Goal: Use online tool/utility: Utilize a website feature to perform a specific function

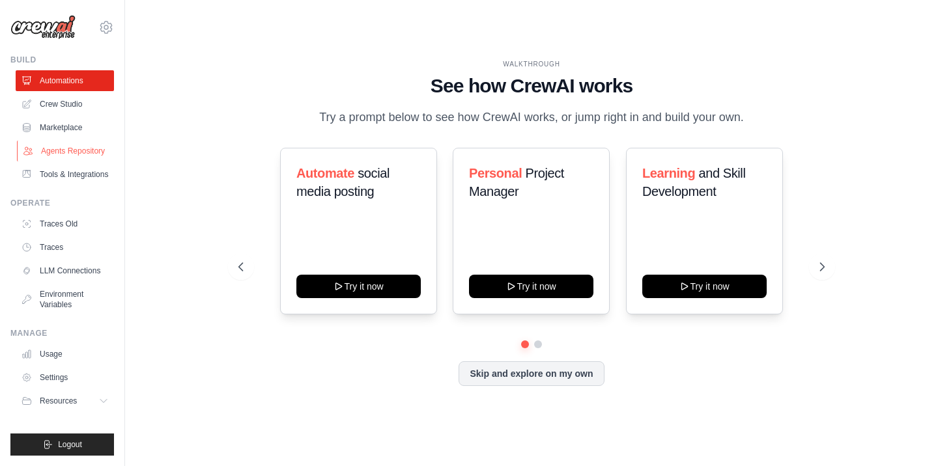
click at [65, 157] on link "Agents Repository" at bounding box center [66, 151] width 98 height 21
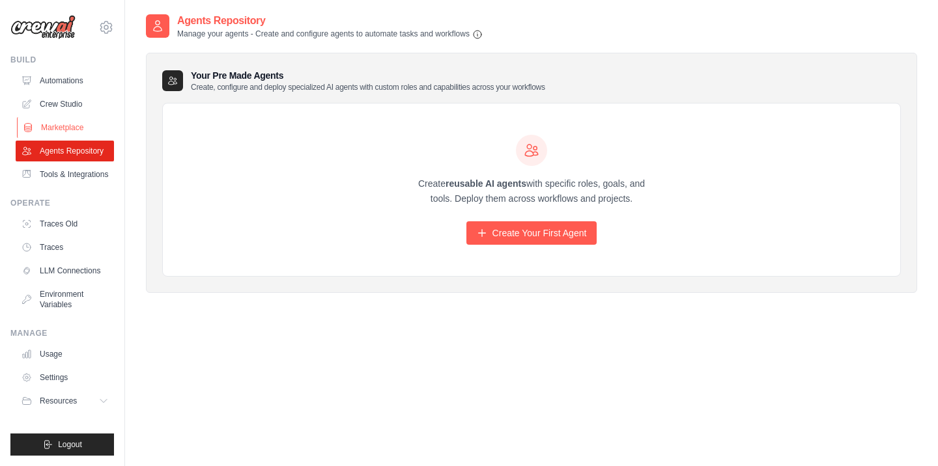
click at [64, 130] on link "Marketplace" at bounding box center [66, 127] width 98 height 21
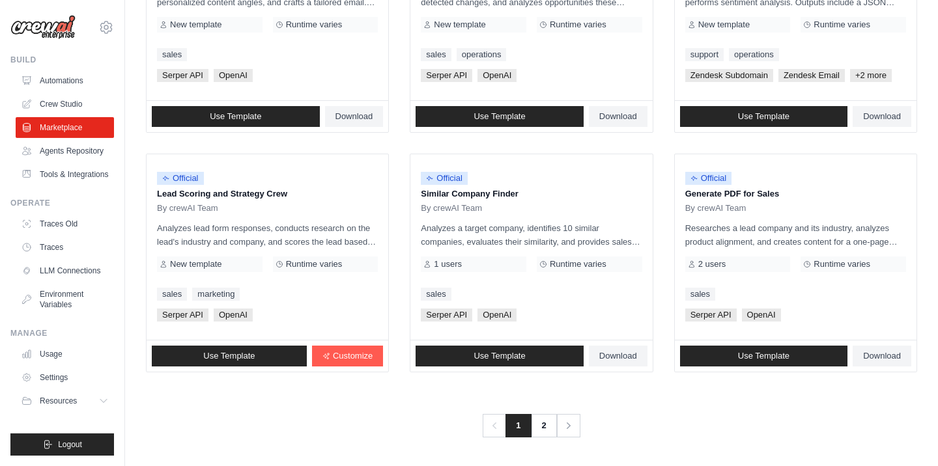
scroll to position [777, 0]
click at [571, 430] on icon "Pagination" at bounding box center [569, 425] width 13 height 13
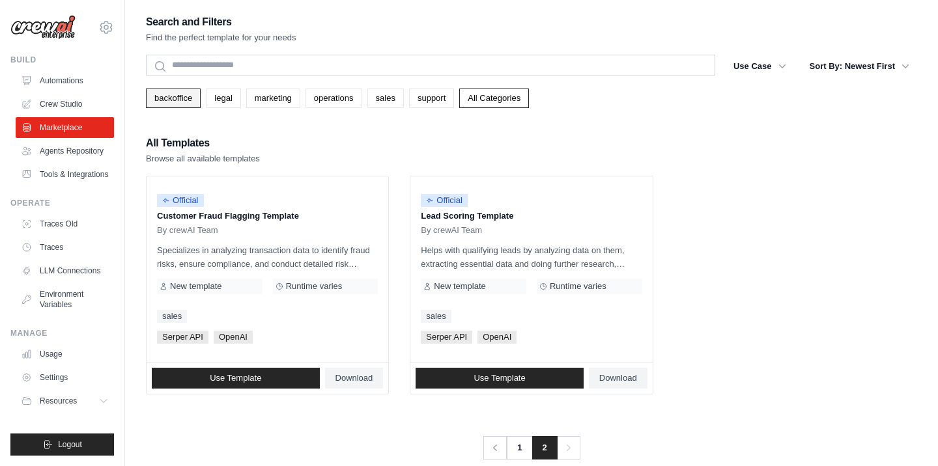
click at [183, 100] on link "backoffice" at bounding box center [173, 99] width 55 height 20
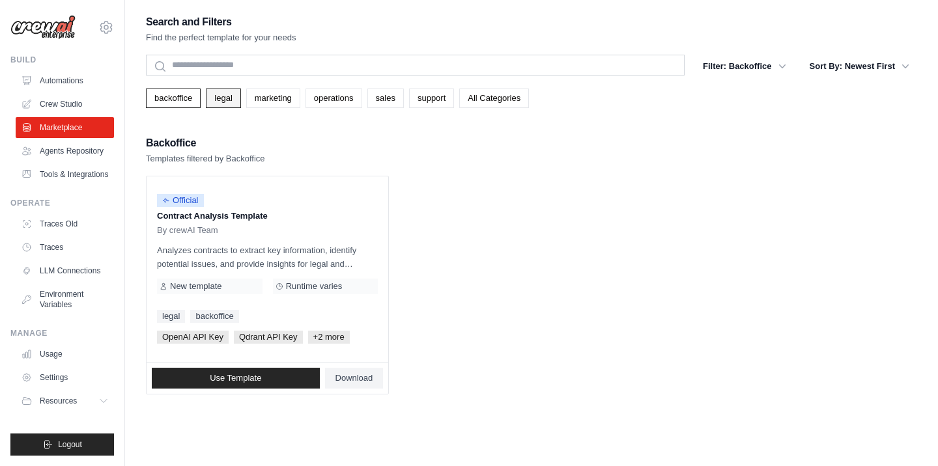
click at [229, 101] on link "legal" at bounding box center [223, 99] width 35 height 20
click at [290, 100] on link "marketing" at bounding box center [273, 99] width 54 height 20
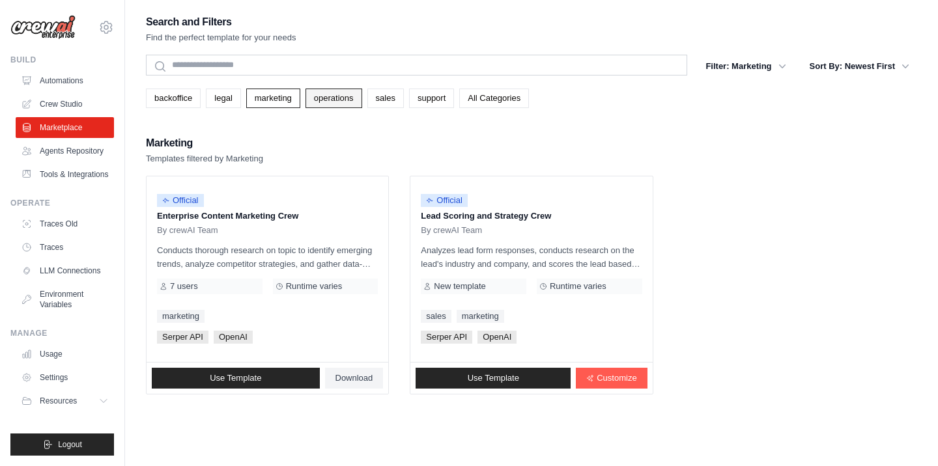
click at [350, 99] on link "operations" at bounding box center [333, 99] width 57 height 20
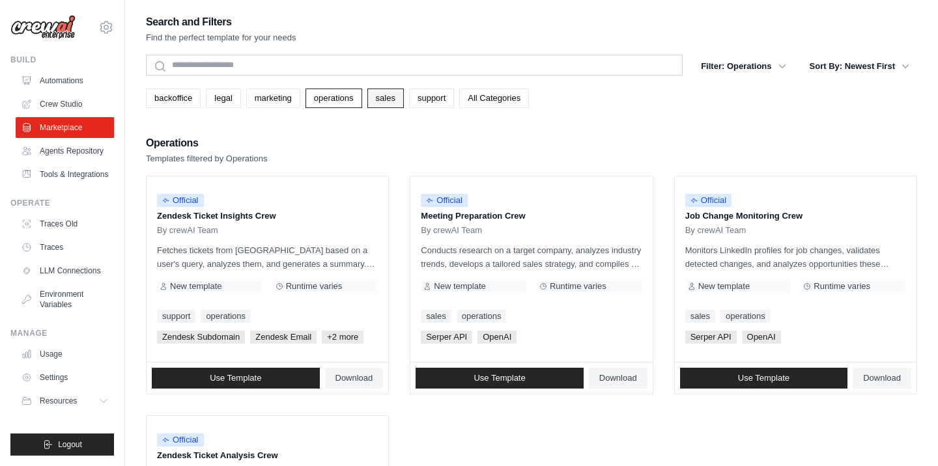
click at [398, 99] on link "sales" at bounding box center [385, 99] width 36 height 20
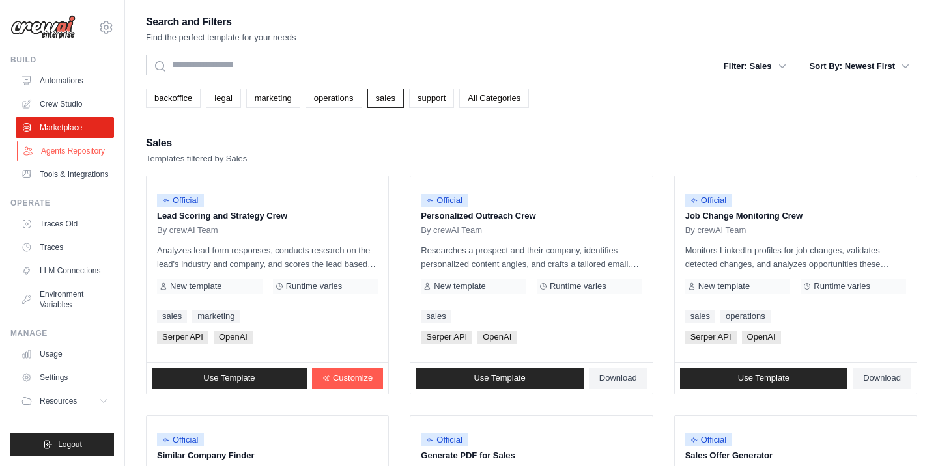
click at [51, 162] on link "Agents Repository" at bounding box center [66, 151] width 98 height 21
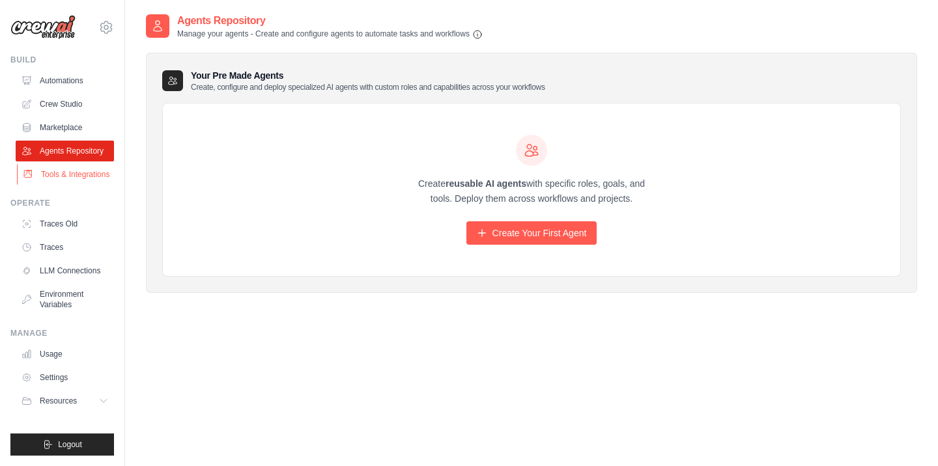
click at [51, 185] on link "Tools & Integrations" at bounding box center [66, 174] width 98 height 21
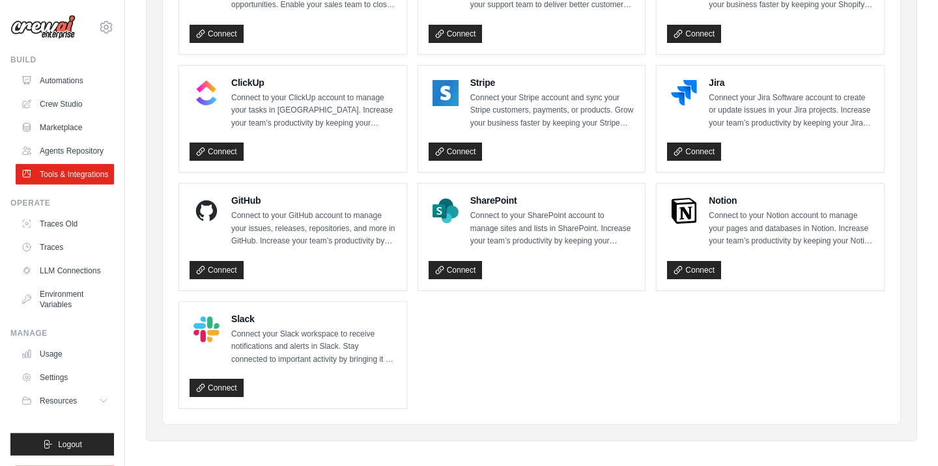
scroll to position [706, 0]
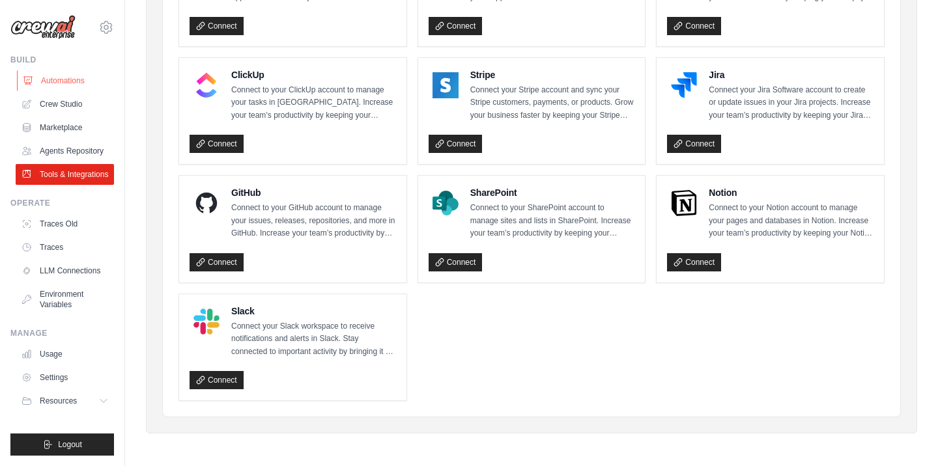
click at [63, 85] on link "Automations" at bounding box center [66, 80] width 98 height 21
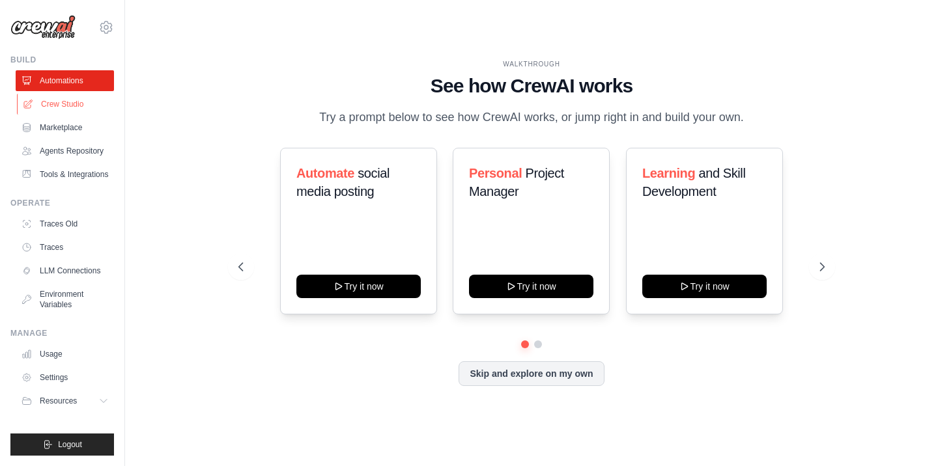
click at [64, 104] on link "Crew Studio" at bounding box center [66, 104] width 98 height 21
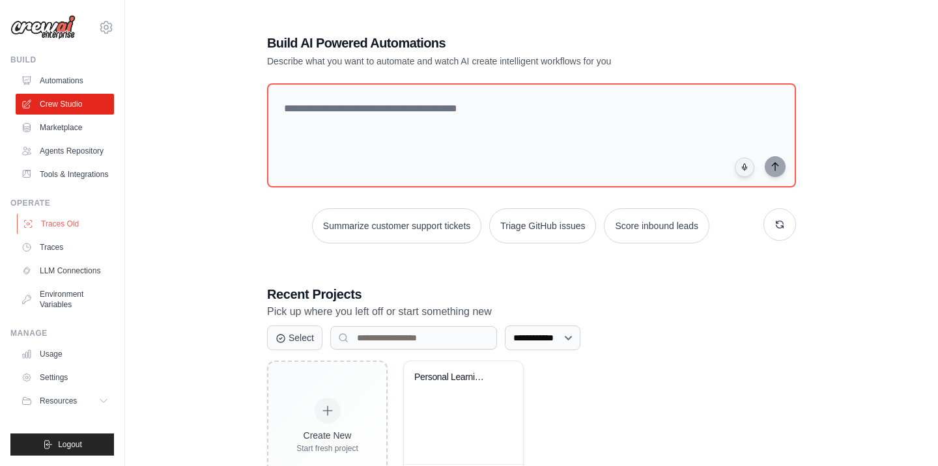
click at [73, 234] on link "Traces Old" at bounding box center [66, 224] width 98 height 21
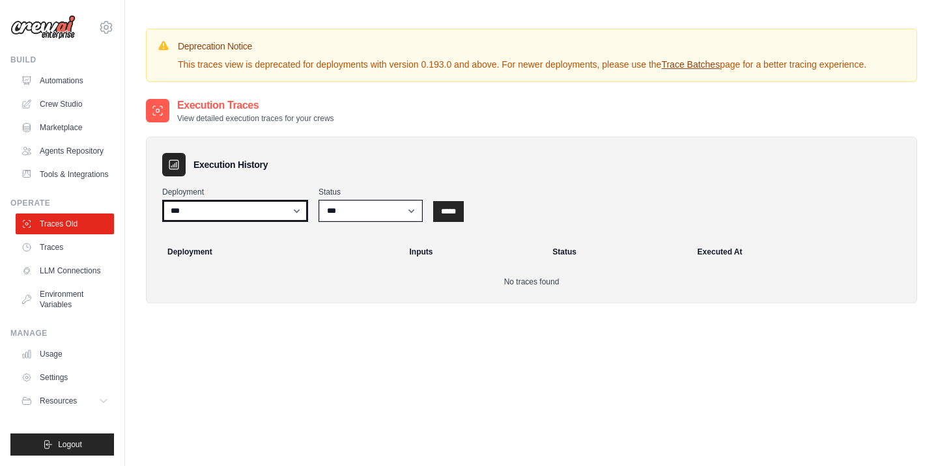
click at [298, 221] on select "***" at bounding box center [235, 211] width 146 height 22
click at [69, 258] on link "Traces" at bounding box center [66, 247] width 98 height 21
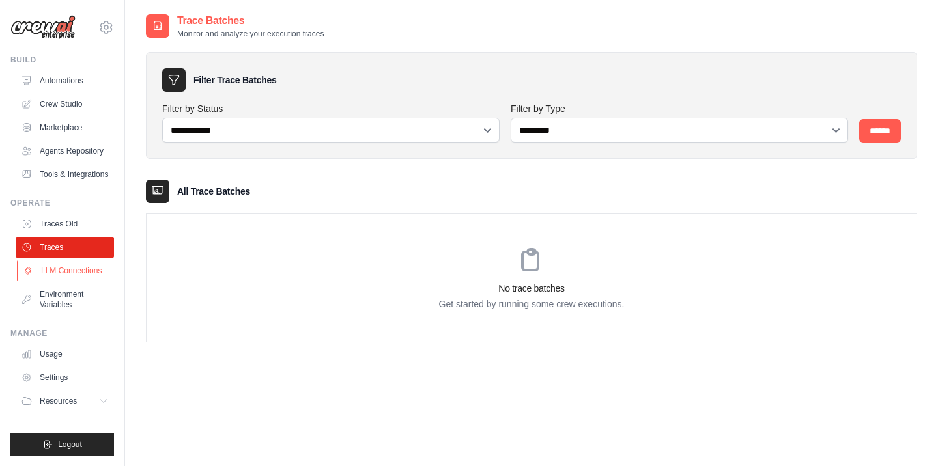
click at [67, 281] on link "LLM Connections" at bounding box center [66, 271] width 98 height 21
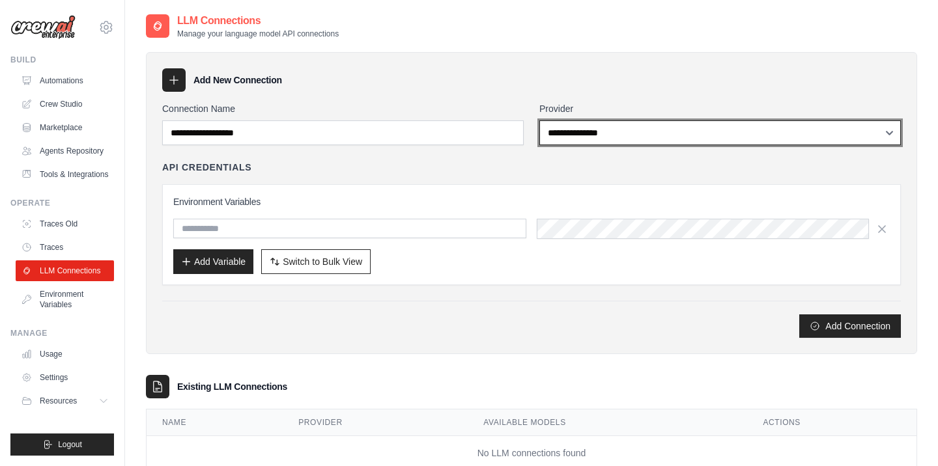
click at [539, 120] on select "**********" at bounding box center [719, 132] width 361 height 25
click option "**********" at bounding box center [0, 0] width 0 height 0
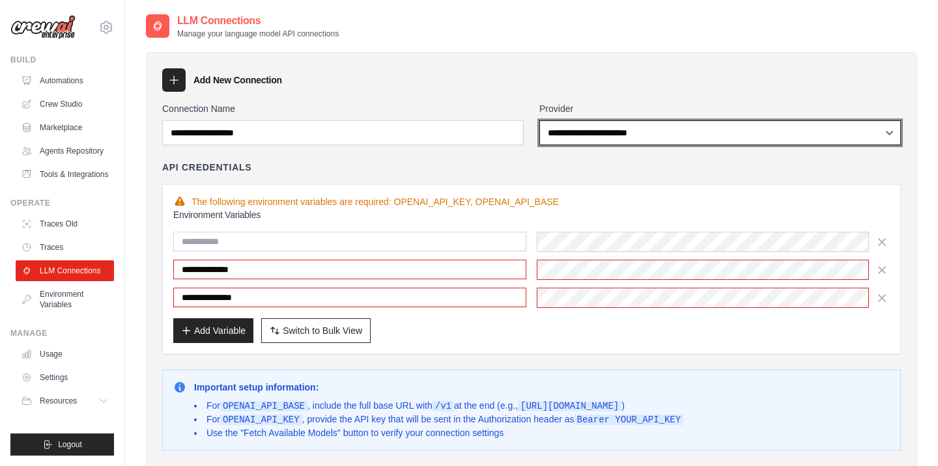
click at [539, 120] on select "**********" at bounding box center [719, 132] width 361 height 25
select select "******"
click option "******" at bounding box center [0, 0] width 0 height 0
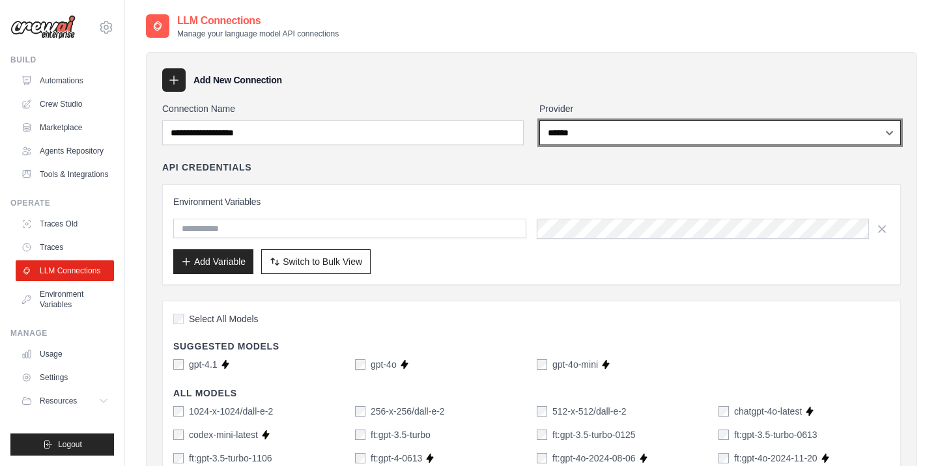
click at [539, 120] on select "**********" at bounding box center [719, 132] width 361 height 25
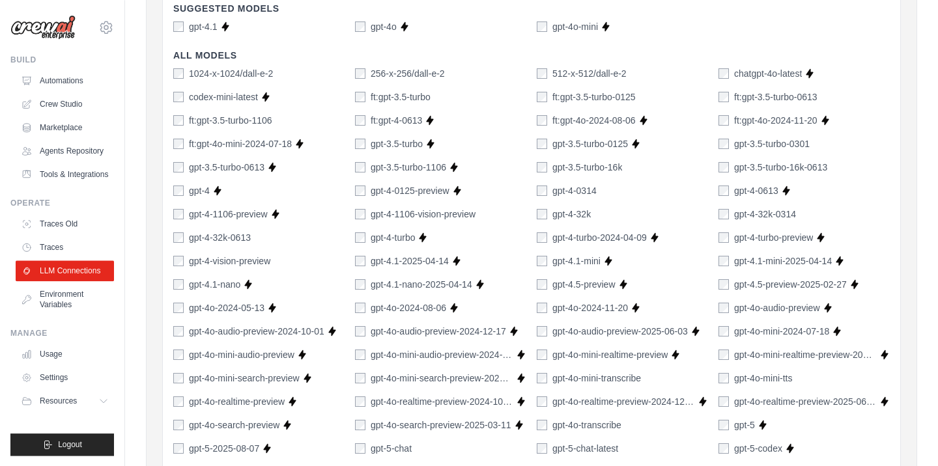
scroll to position [371, 0]
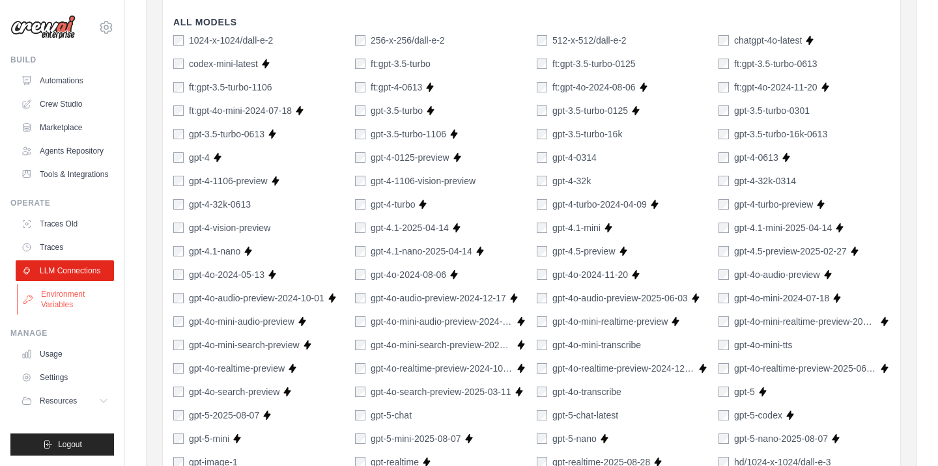
click at [68, 315] on link "Environment Variables" at bounding box center [66, 299] width 98 height 31
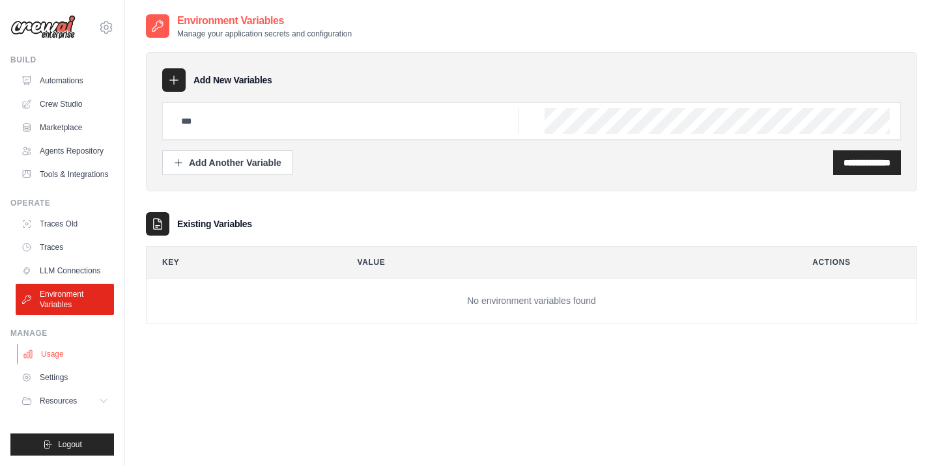
click at [63, 365] on link "Usage" at bounding box center [66, 354] width 98 height 21
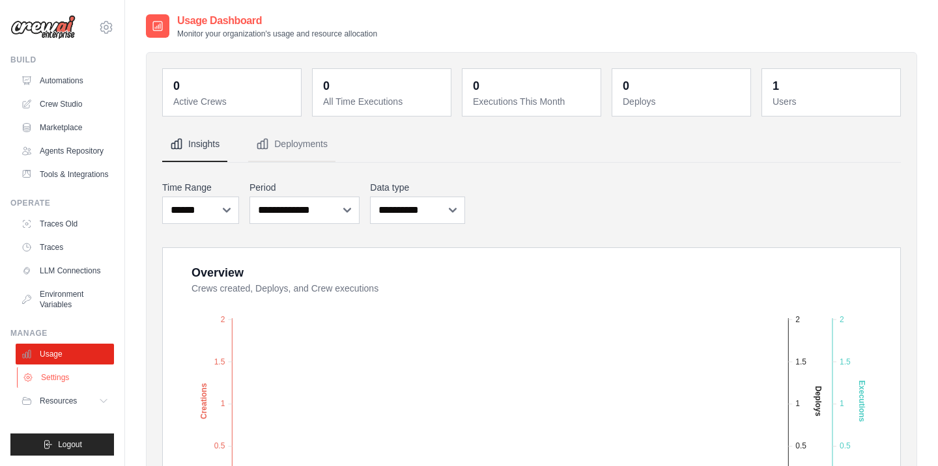
click at [62, 388] on link "Settings" at bounding box center [66, 377] width 98 height 21
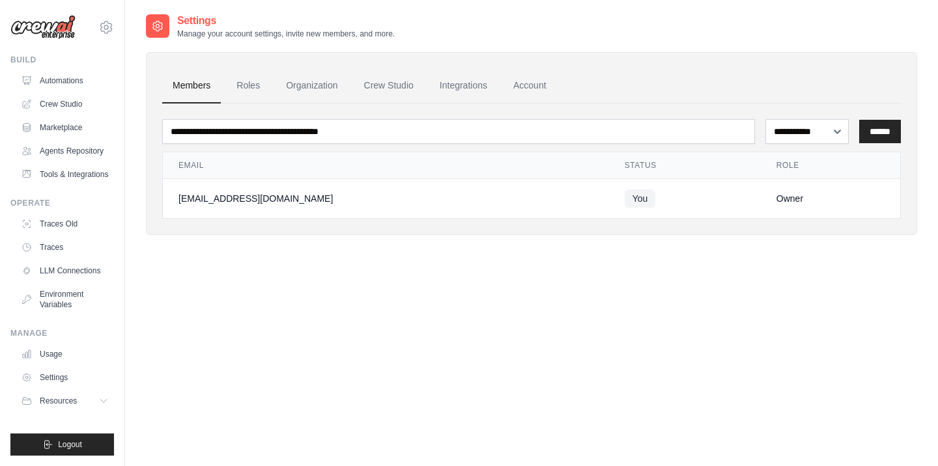
scroll to position [12, 0]
click at [67, 406] on span "Resources" at bounding box center [59, 401] width 37 height 10
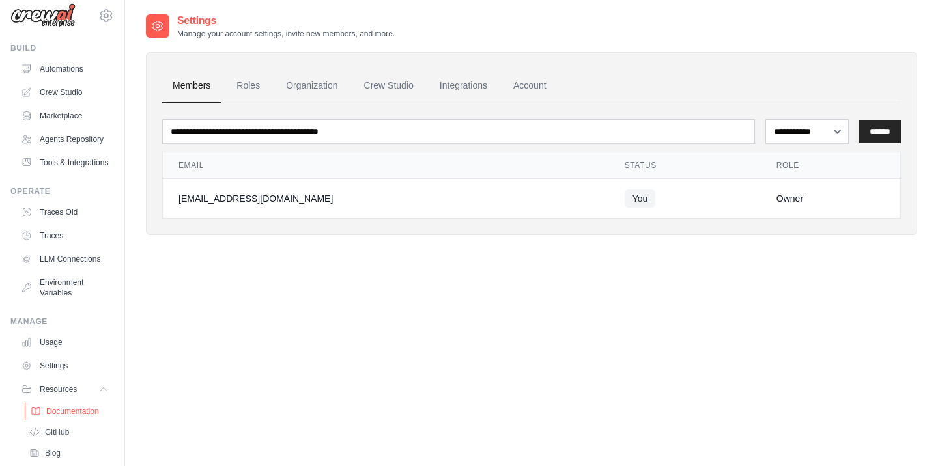
click at [74, 417] on span "Documentation" at bounding box center [72, 411] width 53 height 10
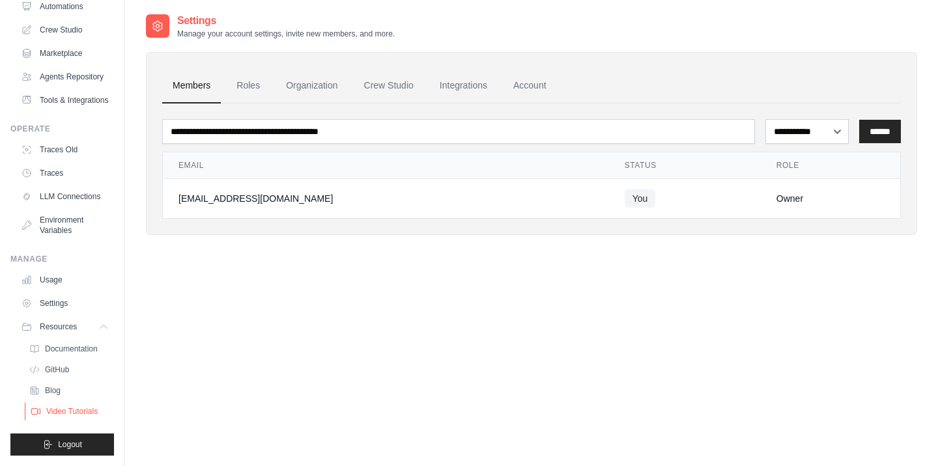
click at [84, 412] on span "Video Tutorials" at bounding box center [71, 411] width 51 height 10
click at [59, 392] on span "Blog" at bounding box center [54, 391] width 16 height 10
click at [61, 368] on span "GitHub" at bounding box center [58, 370] width 24 height 10
click at [80, 349] on span "Documentation" at bounding box center [72, 349] width 53 height 10
click at [67, 302] on link "Settings" at bounding box center [66, 303] width 98 height 21
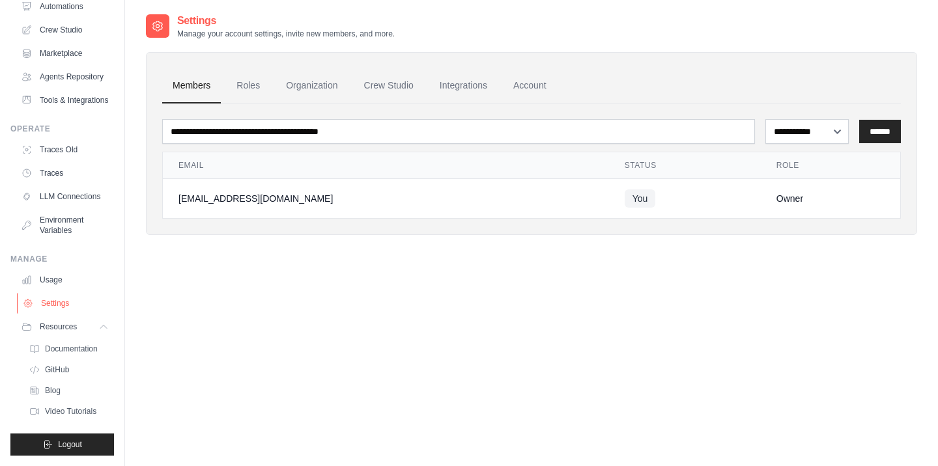
scroll to position [12, 0]
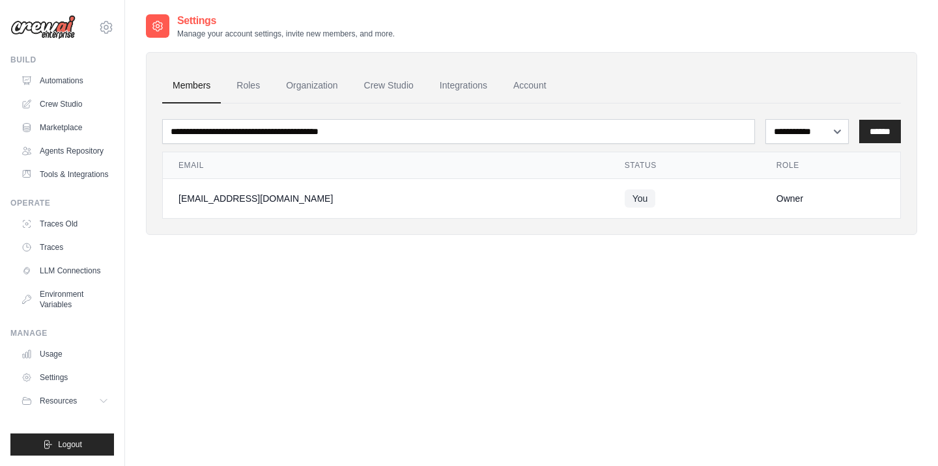
click at [56, 388] on link "Settings" at bounding box center [65, 377] width 98 height 21
click at [260, 87] on link "Roles" at bounding box center [248, 85] width 44 height 35
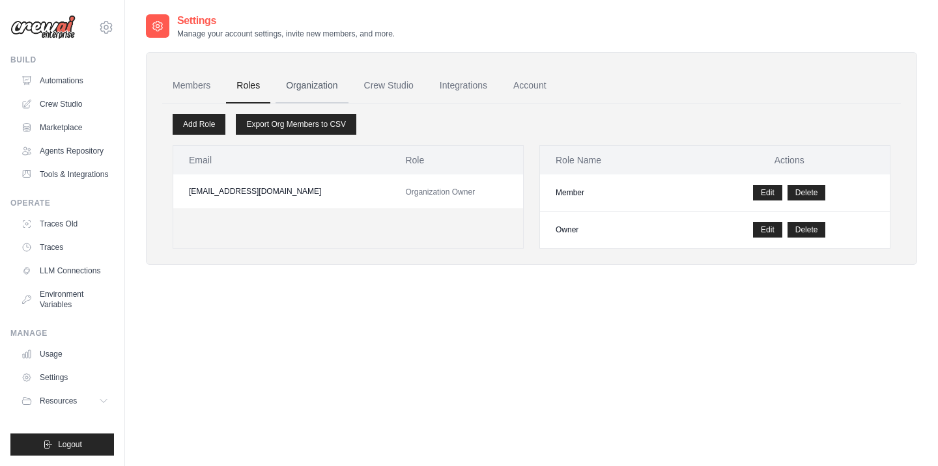
click at [303, 87] on link "Organization" at bounding box center [311, 85] width 72 height 35
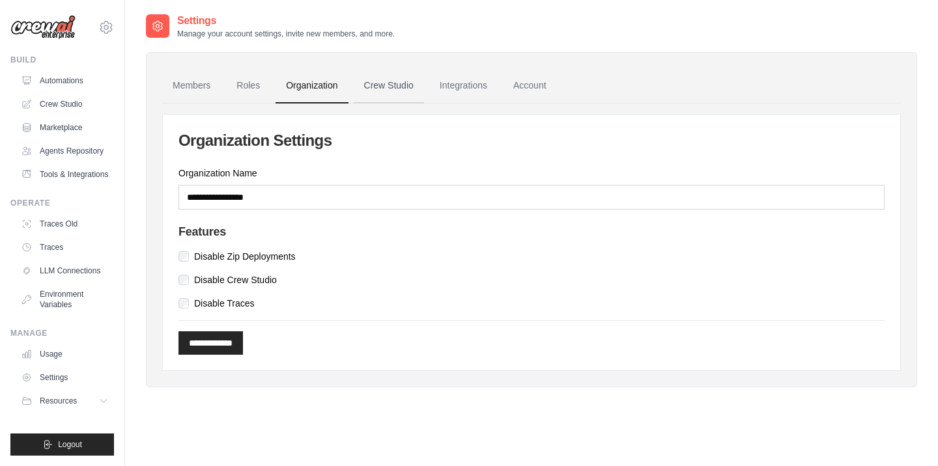
click at [416, 86] on link "Crew Studio" at bounding box center [389, 85] width 70 height 35
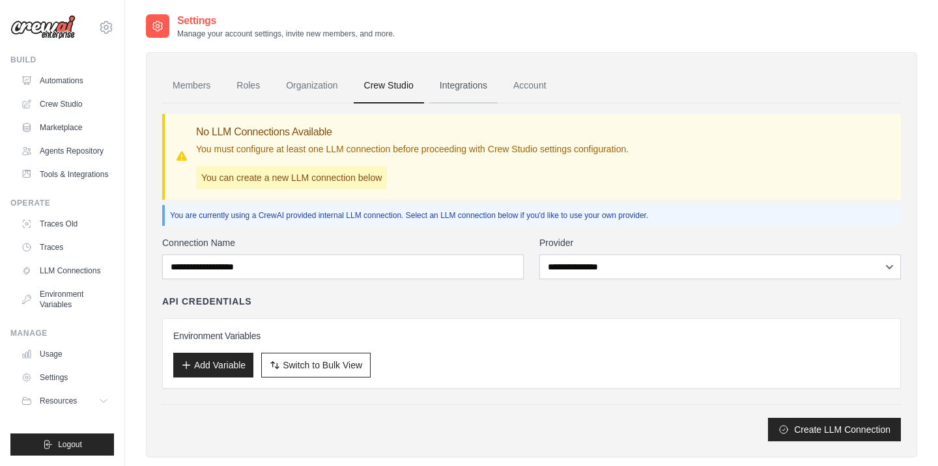
click at [489, 87] on link "Integrations" at bounding box center [463, 85] width 68 height 35
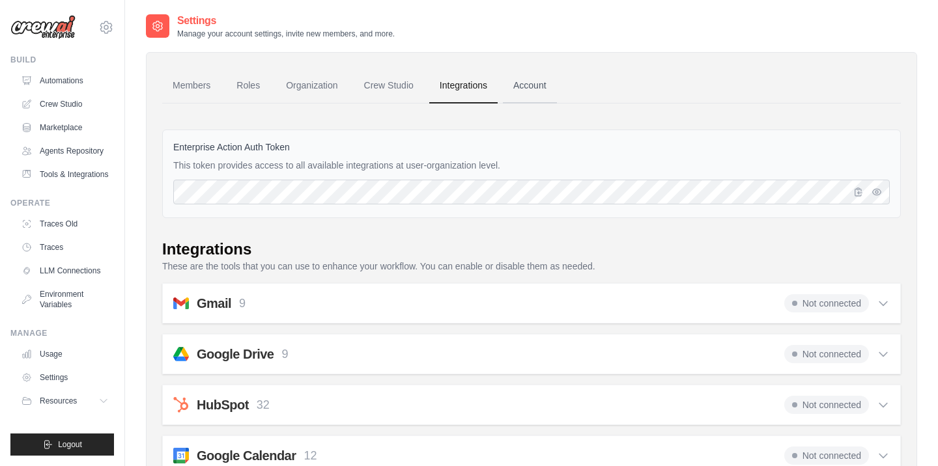
click at [554, 90] on link "Account" at bounding box center [530, 85] width 54 height 35
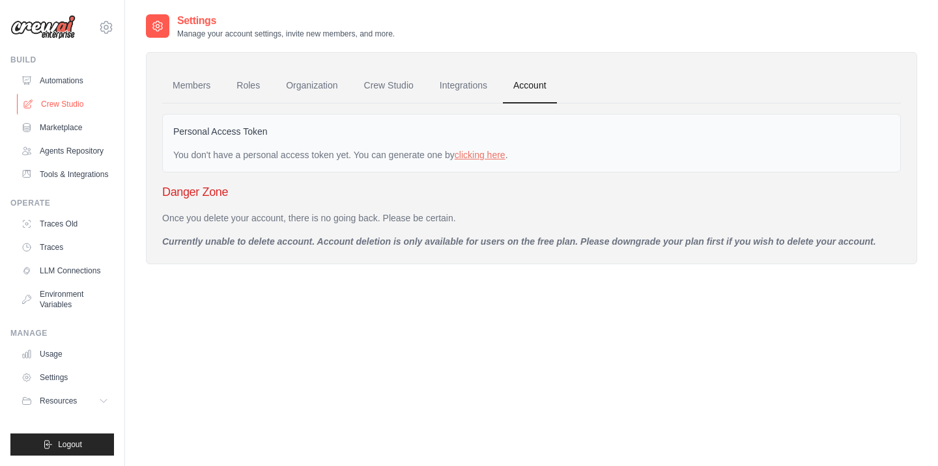
click at [76, 105] on link "Crew Studio" at bounding box center [66, 104] width 98 height 21
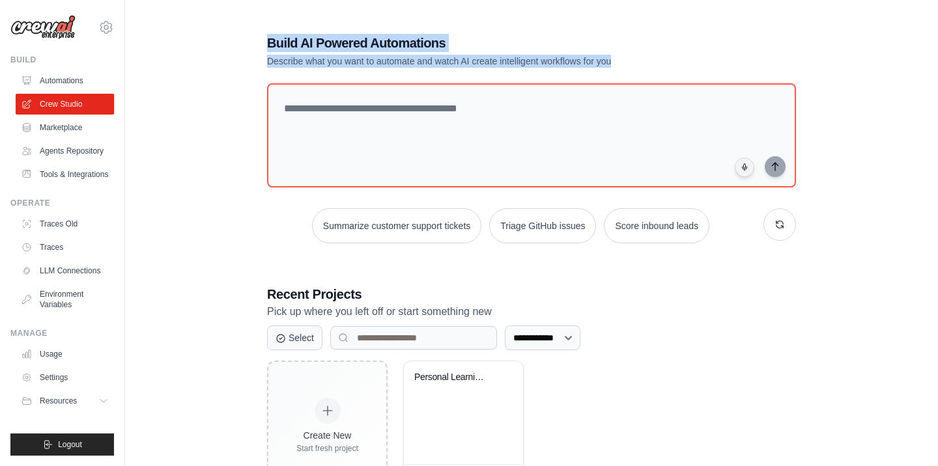
drag, startPoint x: 266, startPoint y: 42, endPoint x: 664, endPoint y: 59, distance: 398.3
click at [664, 59] on div "**********" at bounding box center [531, 262] width 560 height 499
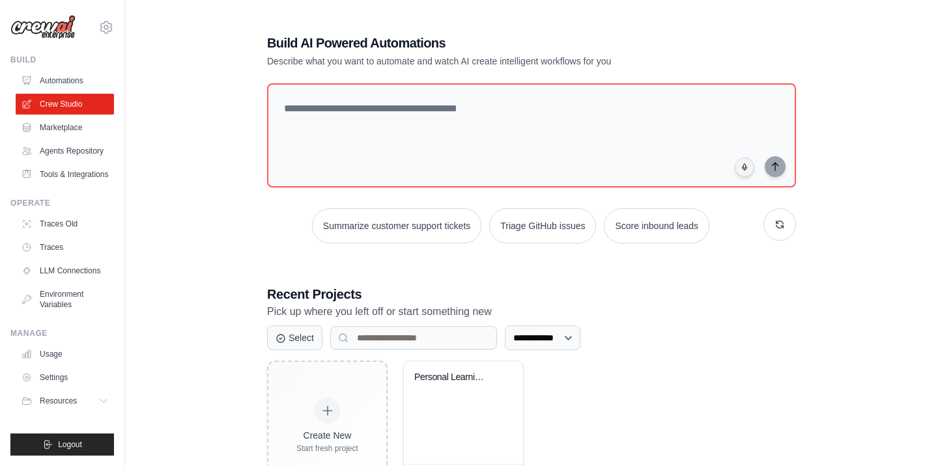
click at [688, 46] on h1 "Build AI Powered Automations" at bounding box center [486, 43] width 438 height 18
click at [107, 31] on icon at bounding box center [106, 28] width 16 height 16
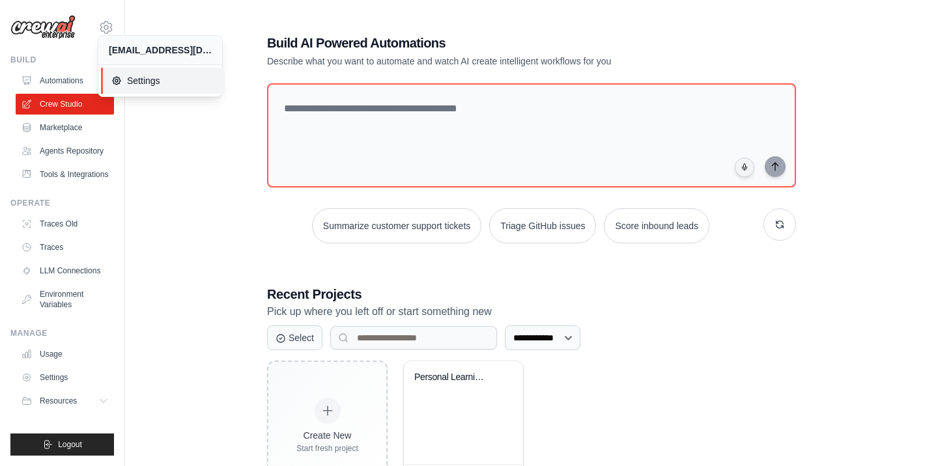
click at [135, 83] on span "Settings" at bounding box center [162, 80] width 103 height 13
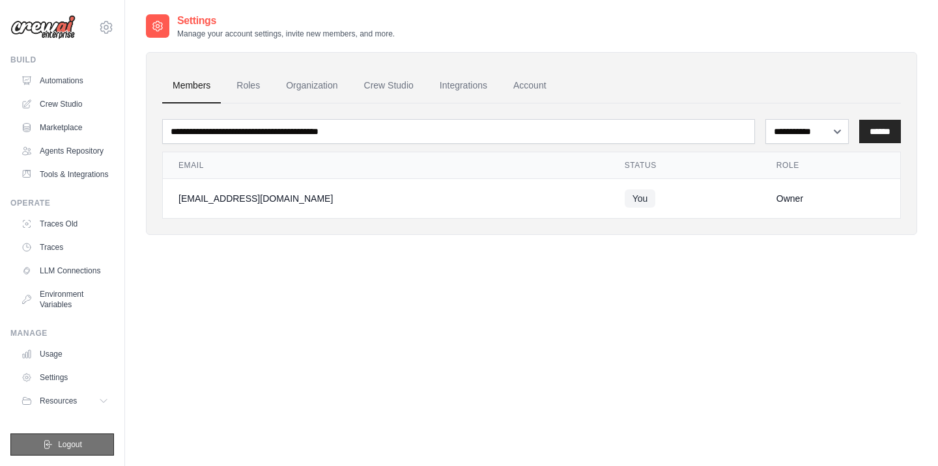
click at [82, 450] on span "Logout" at bounding box center [70, 445] width 24 height 10
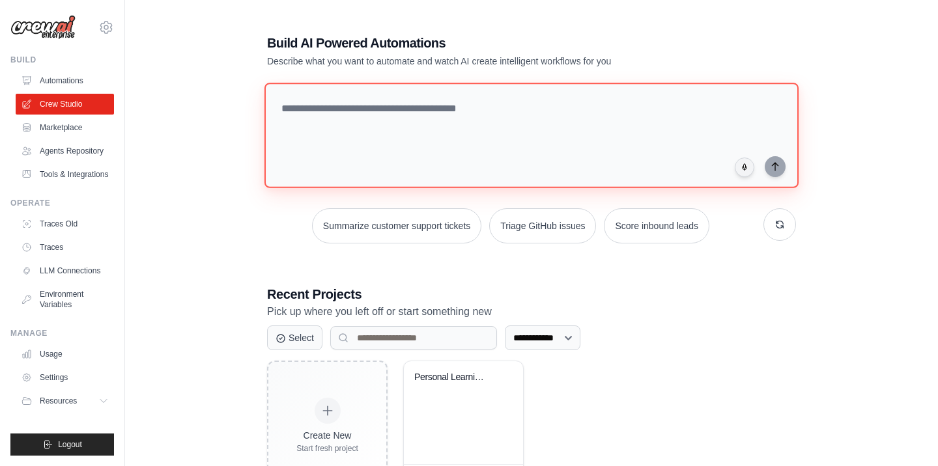
click at [374, 108] on textarea at bounding box center [531, 136] width 534 height 106
paste textarea "**********"
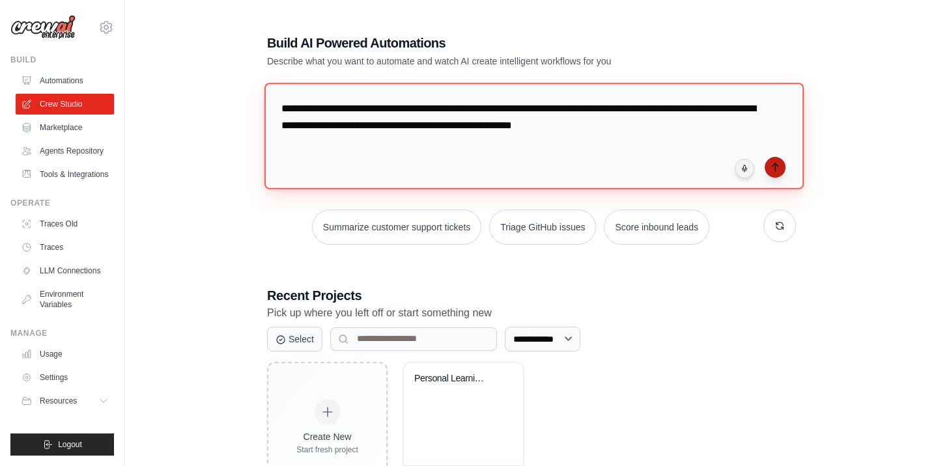
type textarea "**********"
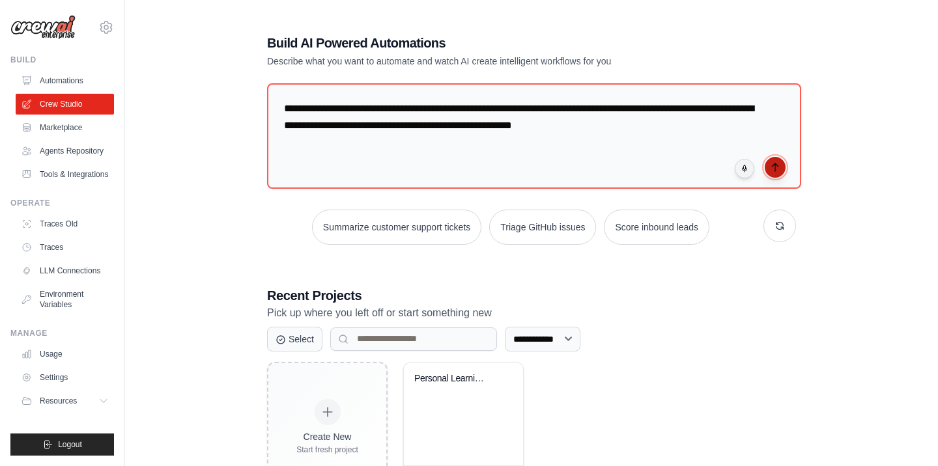
click at [777, 169] on button "submit" at bounding box center [775, 167] width 21 height 21
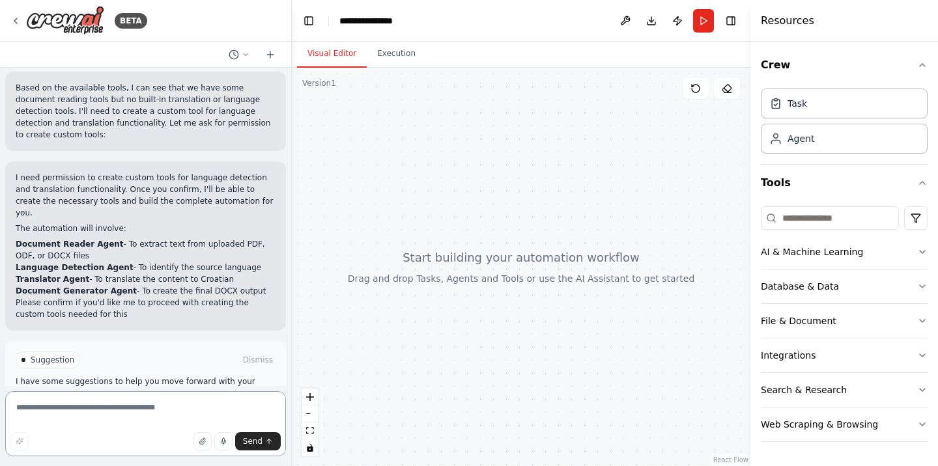
scroll to position [568, 0]
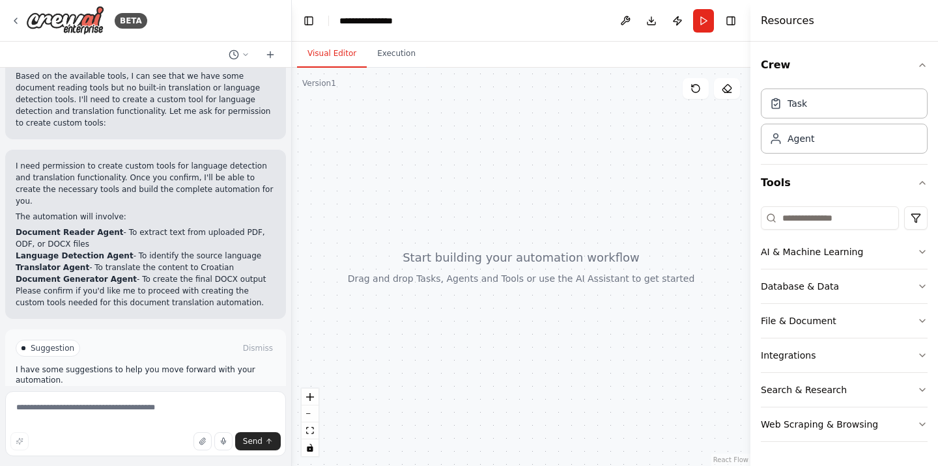
click at [227, 393] on button "Enable coding skills" at bounding box center [146, 403] width 260 height 21
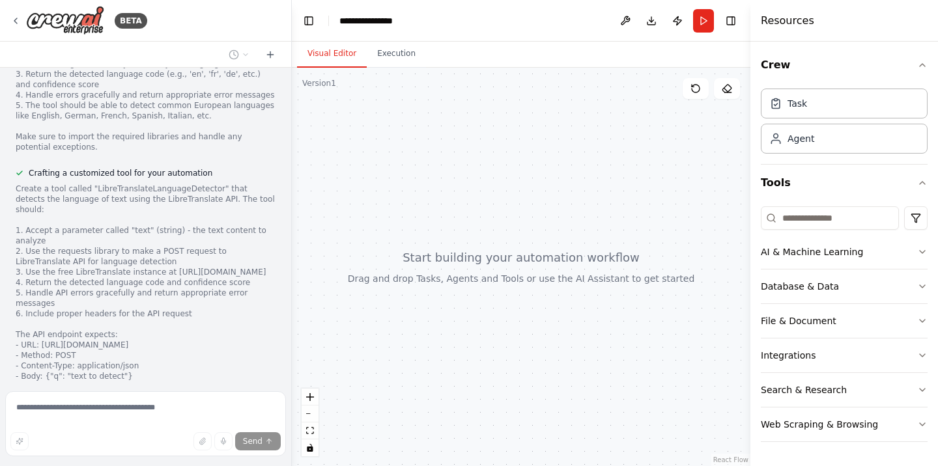
scroll to position [1062, 0]
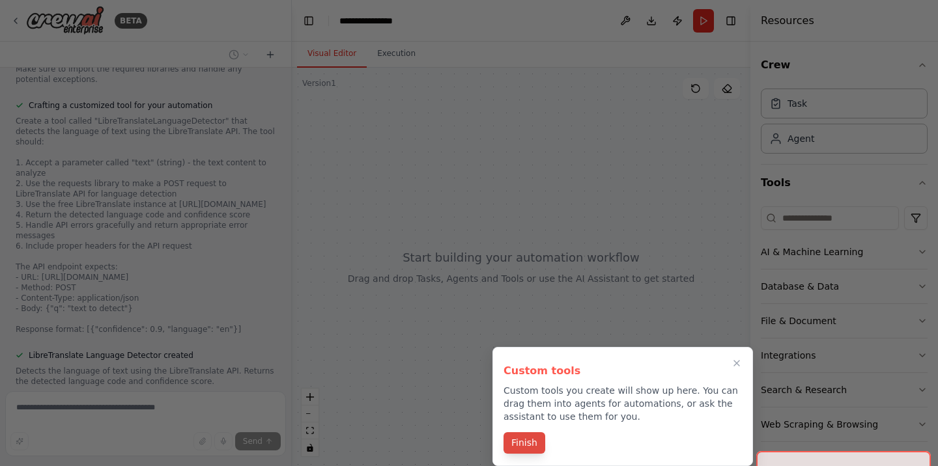
click at [535, 445] on button "Finish" at bounding box center [524, 442] width 42 height 21
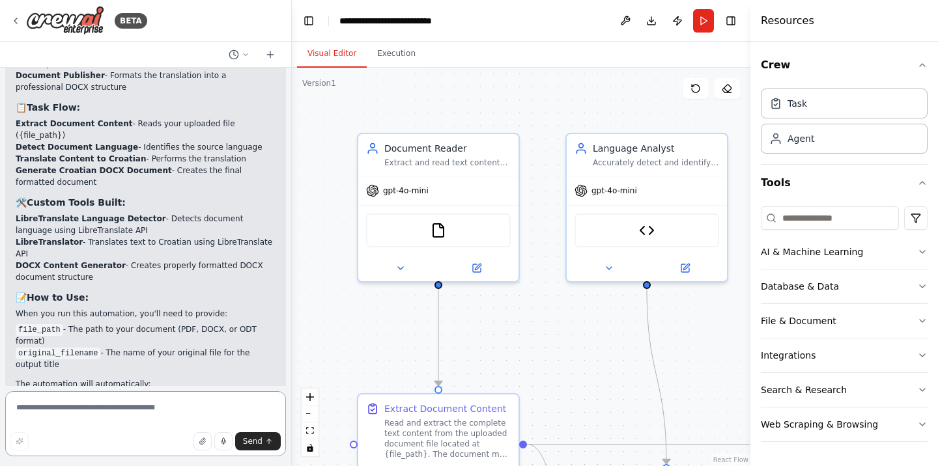
scroll to position [3493, 0]
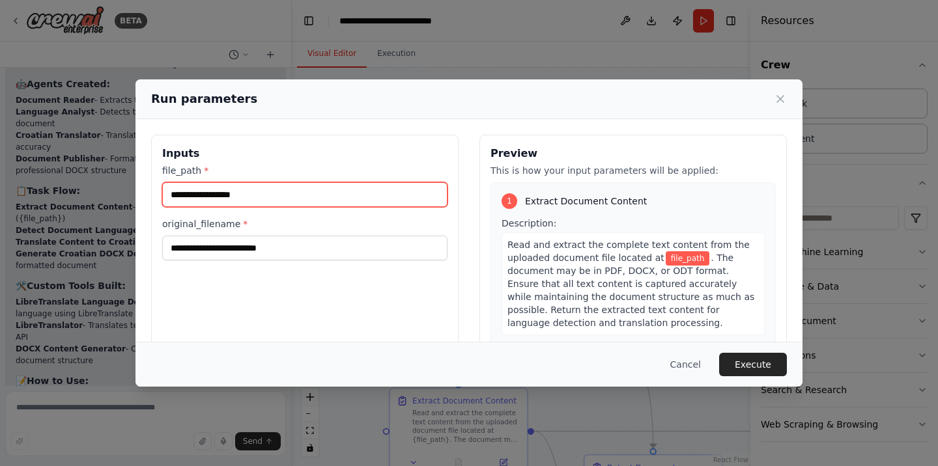
click at [354, 199] on input "file_path *" at bounding box center [304, 194] width 285 height 25
click at [304, 193] on input "file_path *" at bounding box center [304, 194] width 285 height 25
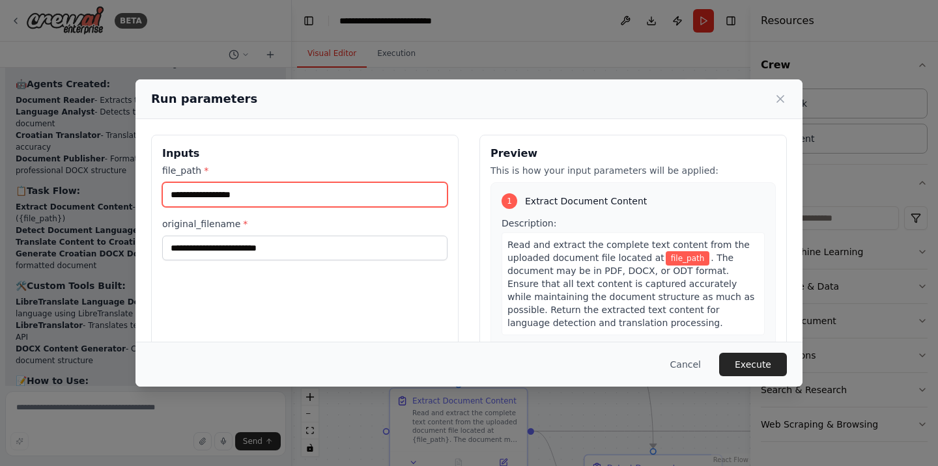
click at [304, 193] on input "file_path *" at bounding box center [304, 194] width 285 height 25
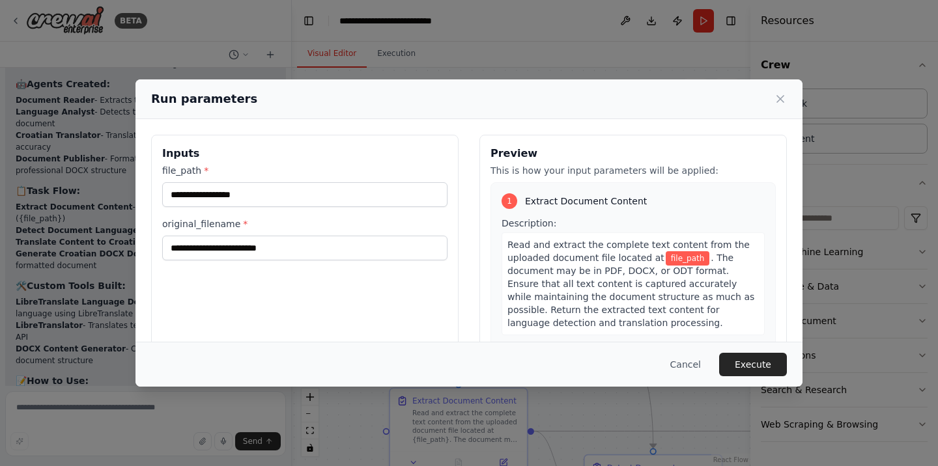
click at [666, 259] on span "file_path" at bounding box center [688, 258] width 44 height 14
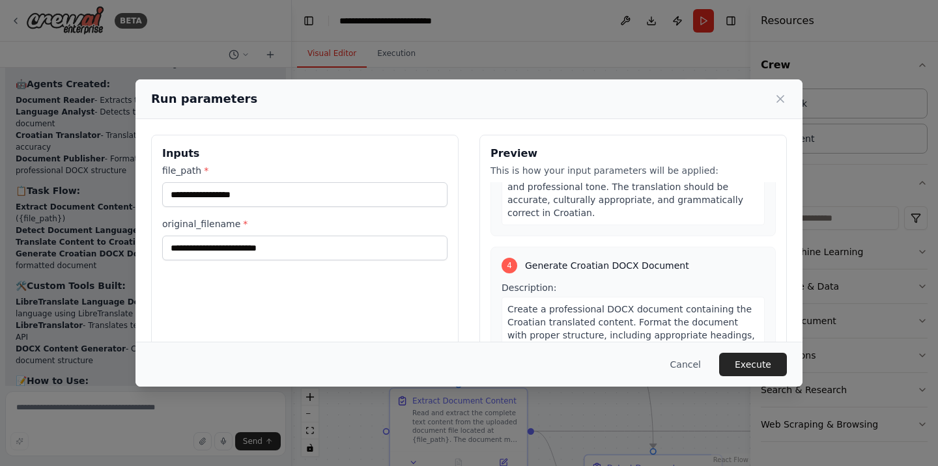
scroll to position [761, 0]
click at [229, 195] on input "file_path *" at bounding box center [304, 194] width 285 height 25
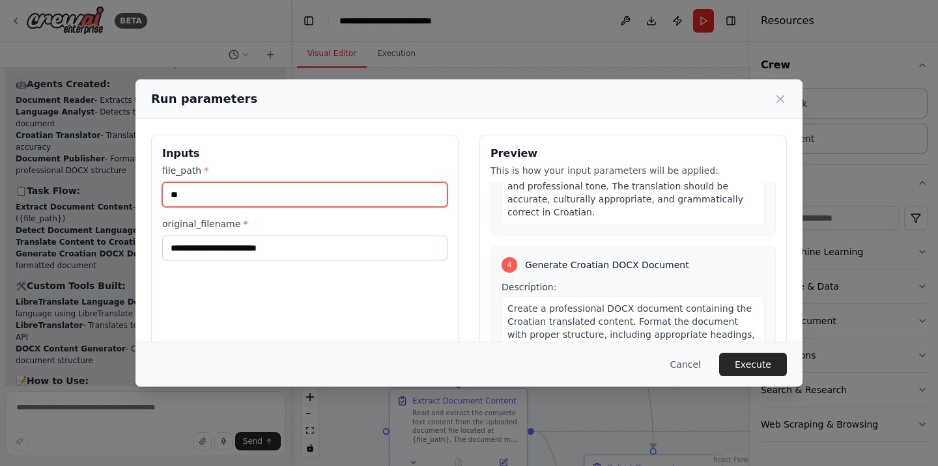
type input "*"
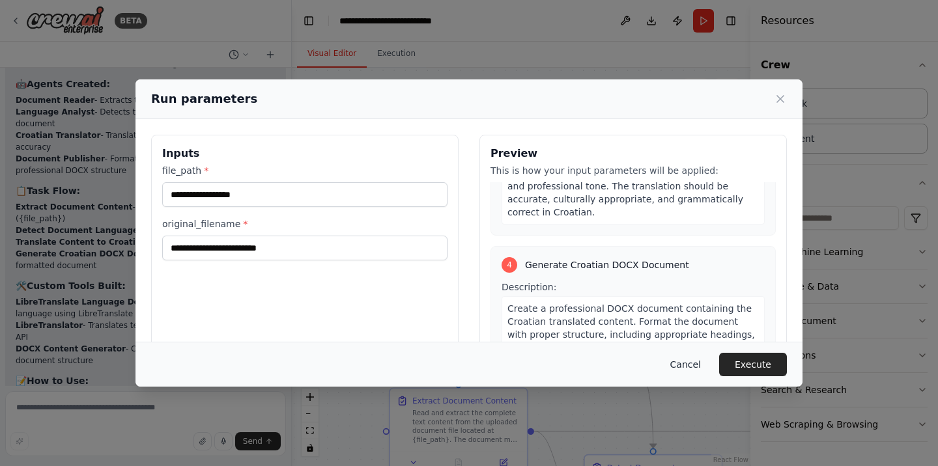
click at [690, 364] on button "Cancel" at bounding box center [685, 364] width 51 height 23
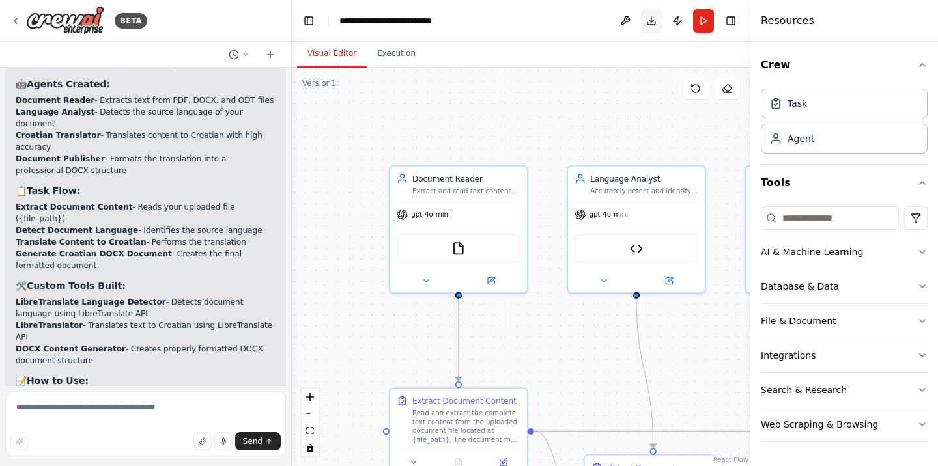
click at [651, 21] on button "Download" at bounding box center [651, 20] width 21 height 23
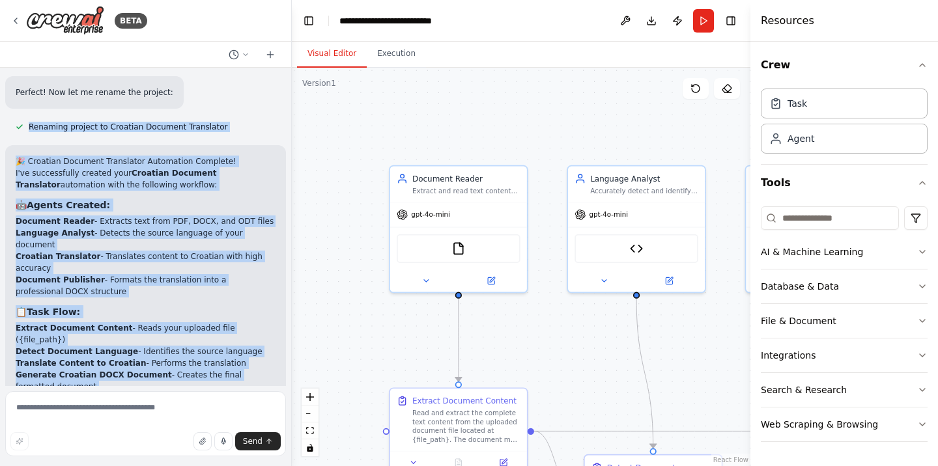
scroll to position [3398, 0]
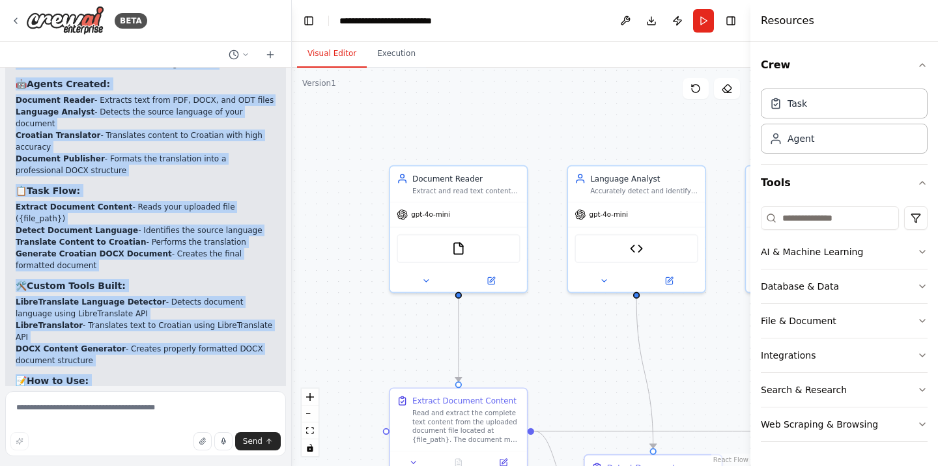
drag, startPoint x: 16, startPoint y: 92, endPoint x: 257, endPoint y: 390, distance: 383.9
copy div "Renaming project to Croatian Document Translator 🎉 Croatian Document Translator…"
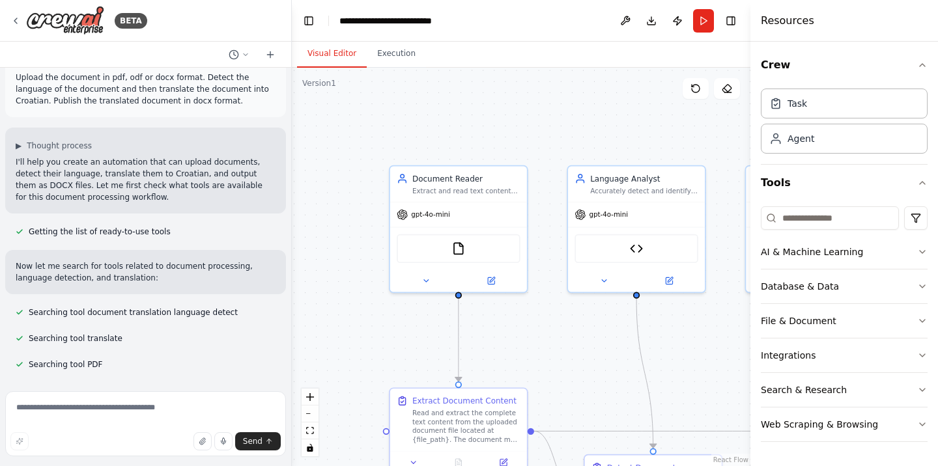
scroll to position [0, 0]
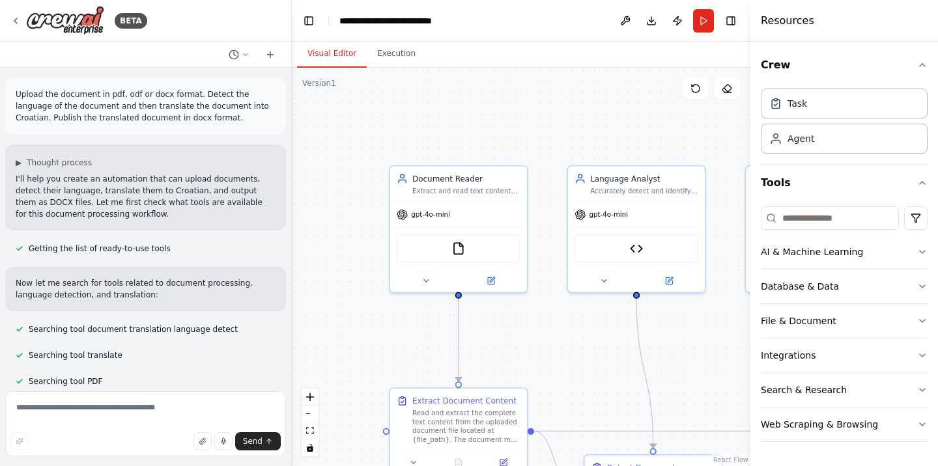
click at [314, 121] on div ".deletable-edge-delete-btn { width: 20px; height: 20px; border: 0px solid #ffff…" at bounding box center [521, 267] width 458 height 399
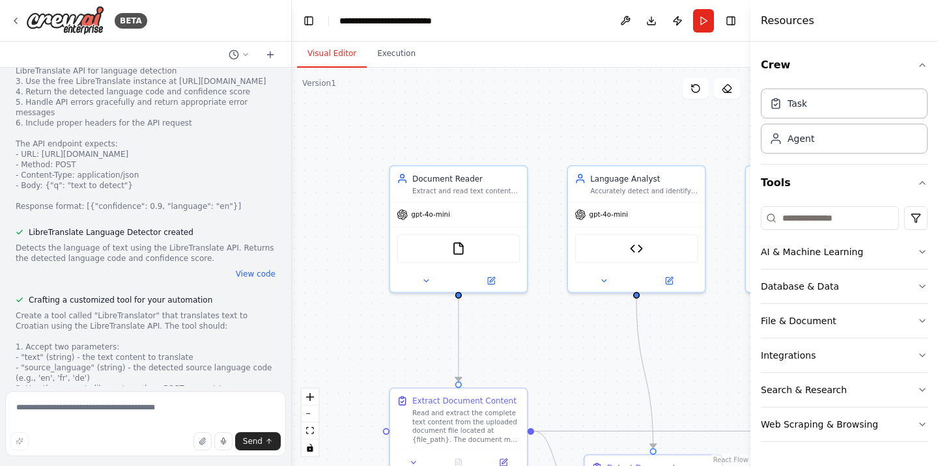
scroll to position [1172, 0]
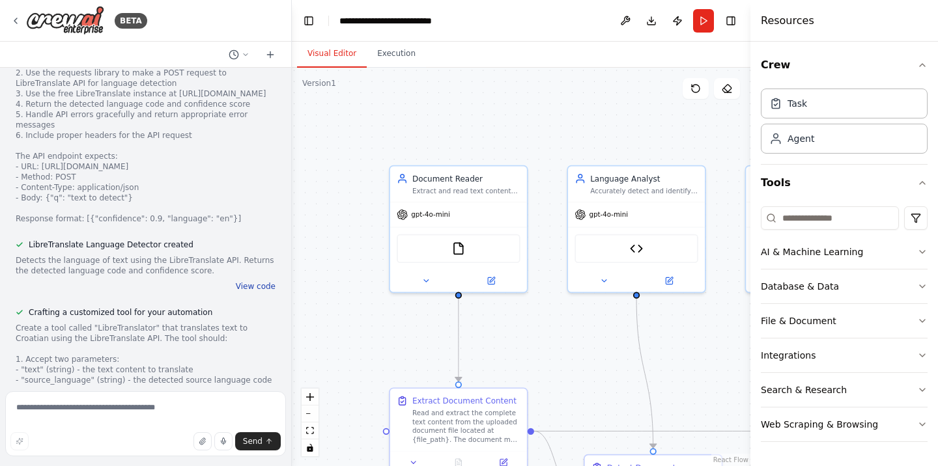
click at [270, 281] on button "View code" at bounding box center [256, 286] width 40 height 10
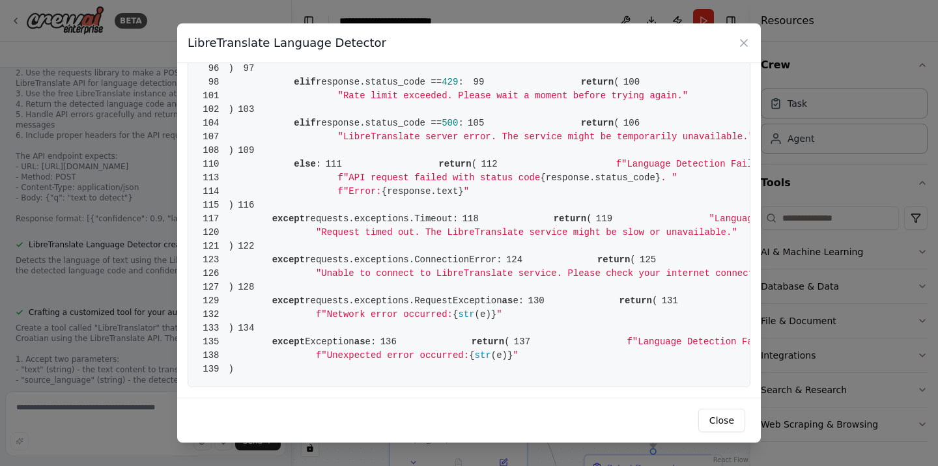
scroll to position [1609, 0]
click at [741, 41] on icon at bounding box center [743, 43] width 7 height 7
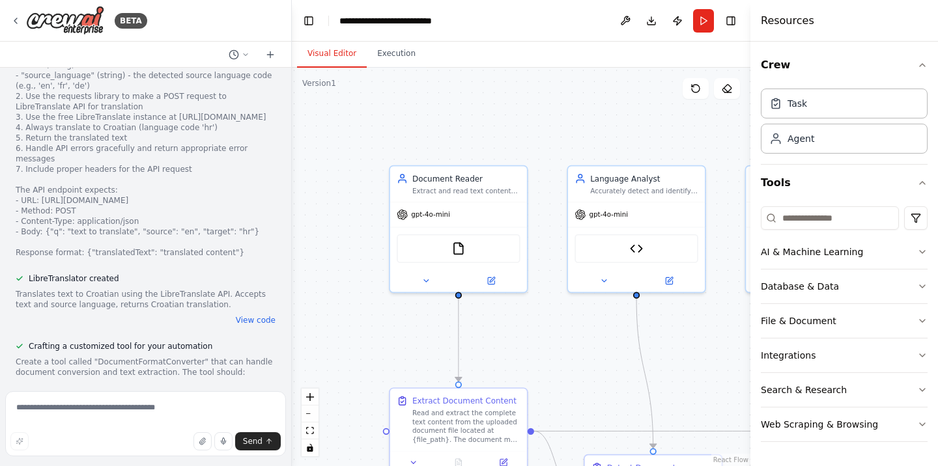
scroll to position [1485, 0]
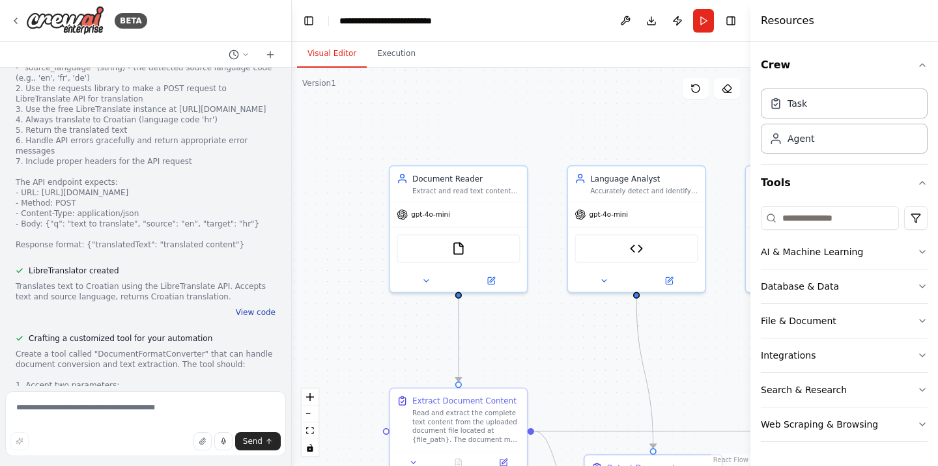
click at [252, 307] on button "View code" at bounding box center [256, 312] width 40 height 10
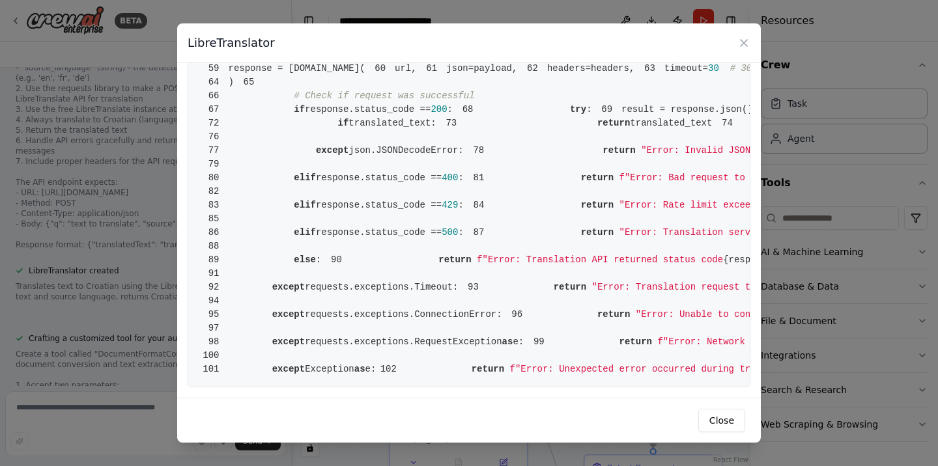
scroll to position [1016, 0]
click at [728, 421] on button "Close" at bounding box center [721, 420] width 47 height 23
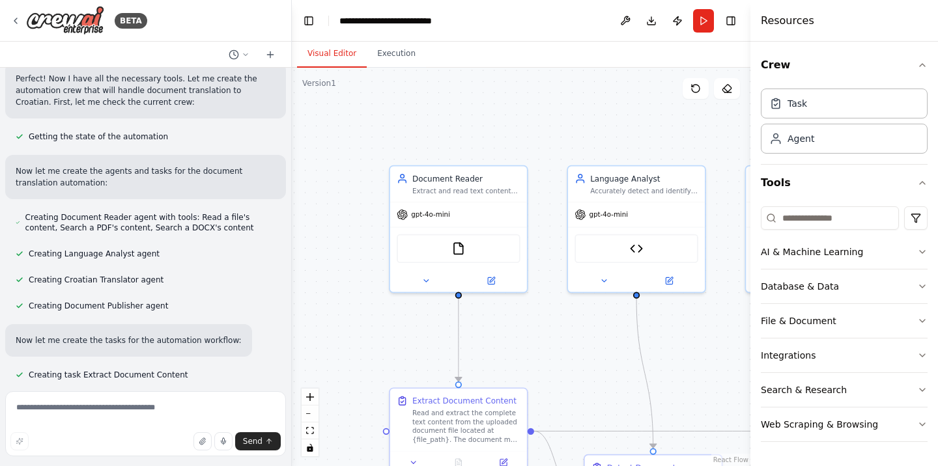
scroll to position [2266, 0]
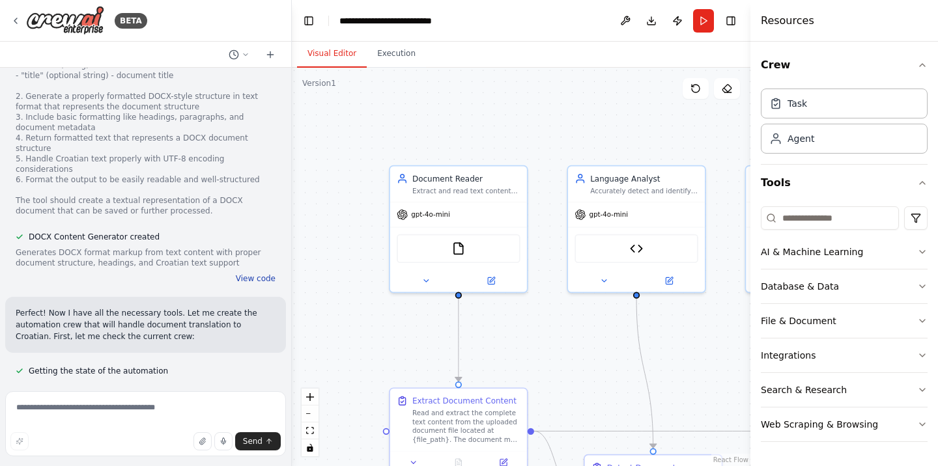
click at [265, 274] on button "View code" at bounding box center [256, 279] width 40 height 10
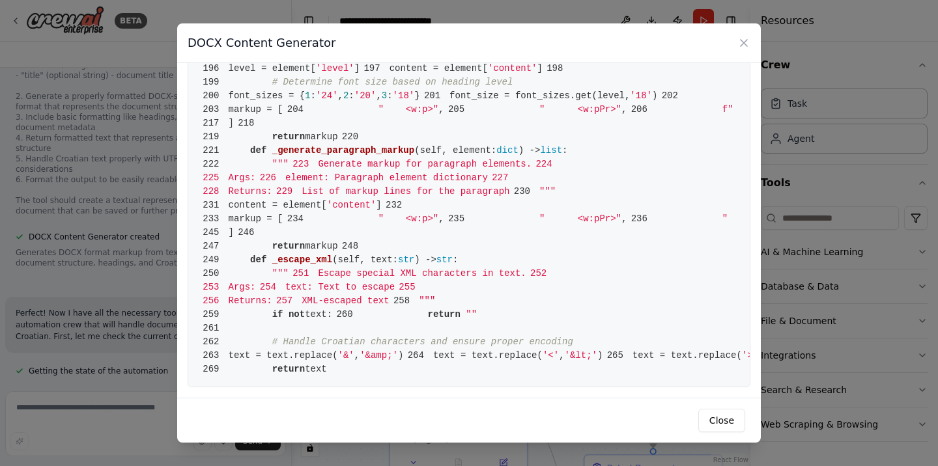
scroll to position [3387, 0]
click at [719, 421] on button "Close" at bounding box center [721, 420] width 47 height 23
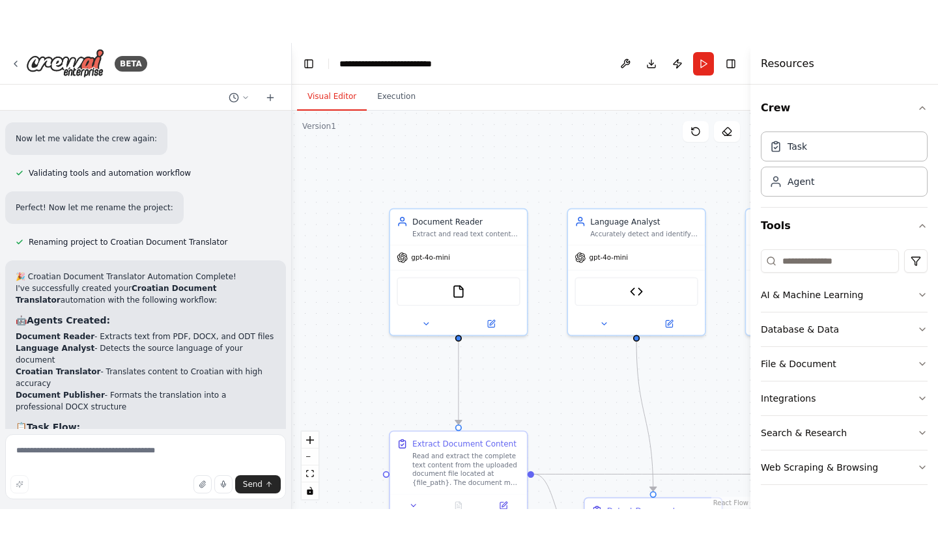
scroll to position [3398, 0]
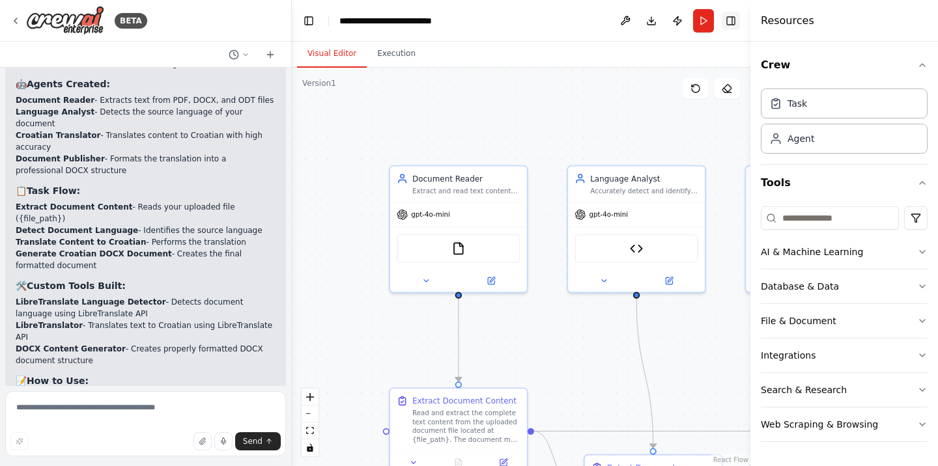
click at [729, 18] on button "Toggle Right Sidebar" at bounding box center [731, 21] width 18 height 18
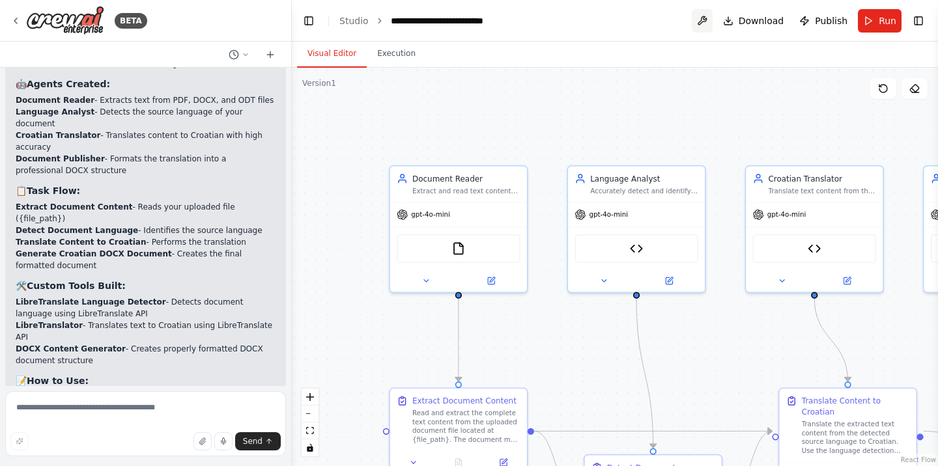
click at [705, 22] on button at bounding box center [702, 20] width 21 height 23
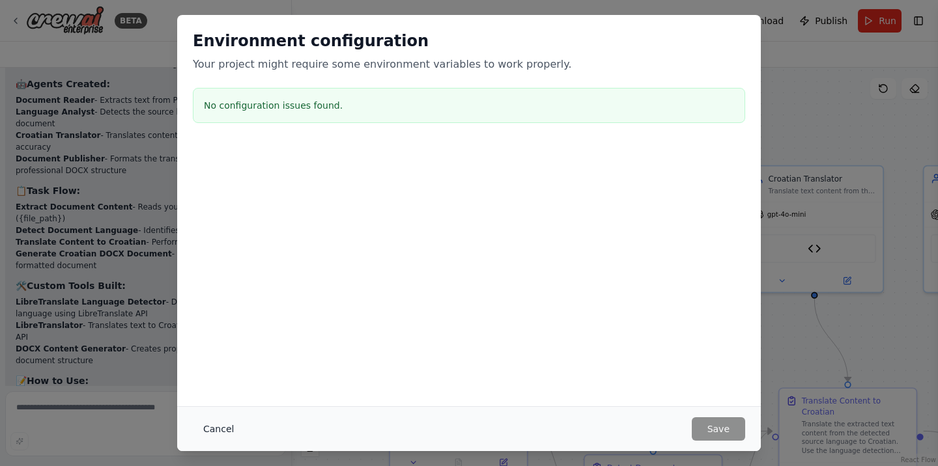
click at [215, 426] on button "Cancel" at bounding box center [218, 428] width 51 height 23
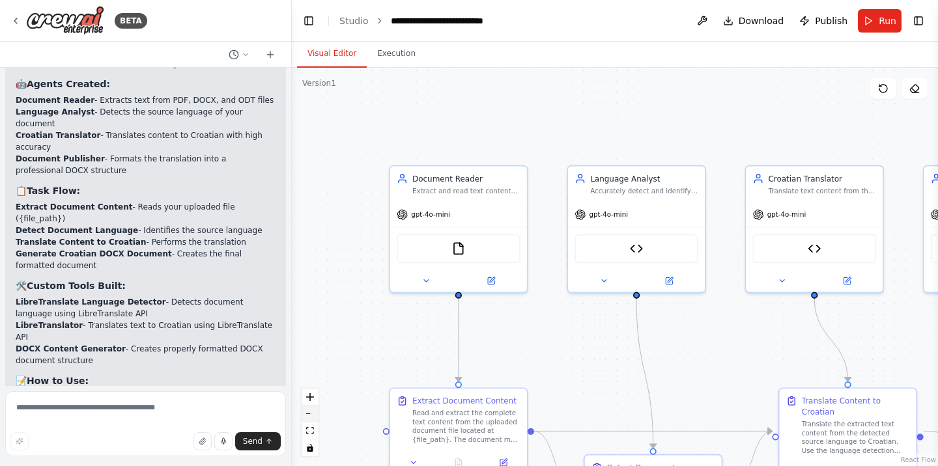
click at [313, 414] on icon "zoom out" at bounding box center [310, 414] width 8 height 1
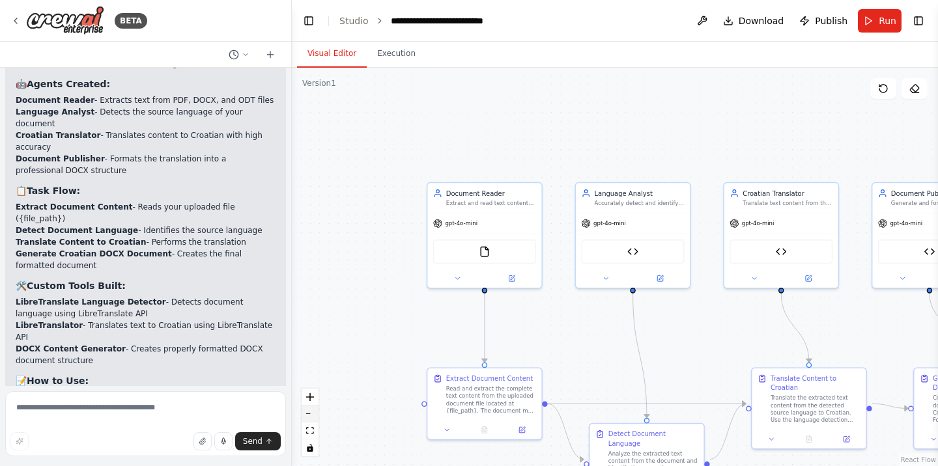
click at [313, 414] on icon "zoom out" at bounding box center [310, 414] width 8 height 1
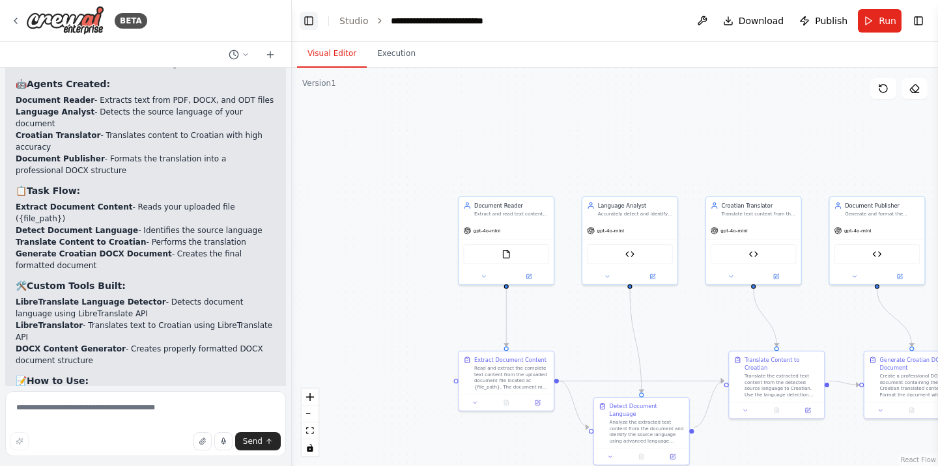
click at [312, 21] on button "Toggle Left Sidebar" at bounding box center [309, 21] width 18 height 18
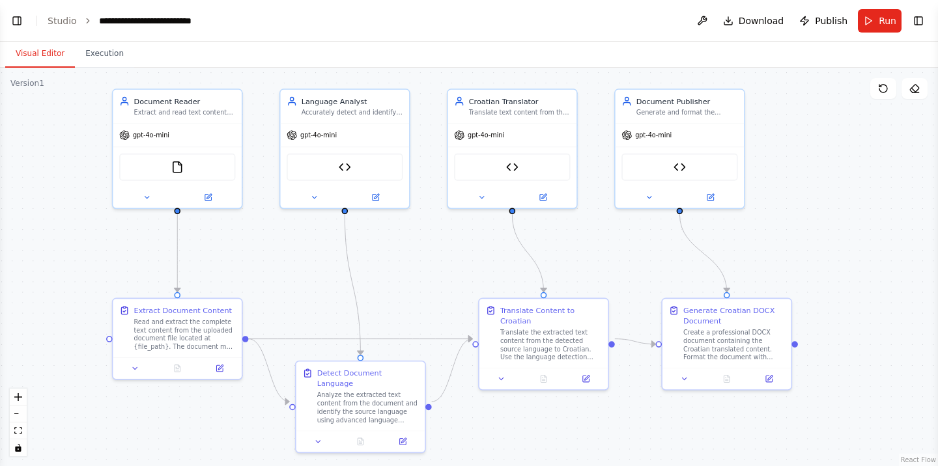
drag, startPoint x: 599, startPoint y: 279, endPoint x: 800, endPoint y: 195, distance: 218.1
click at [800, 195] on div ".deletable-edge-delete-btn { width: 20px; height: 20px; border: 0px solid #ffff…" at bounding box center [469, 267] width 938 height 399
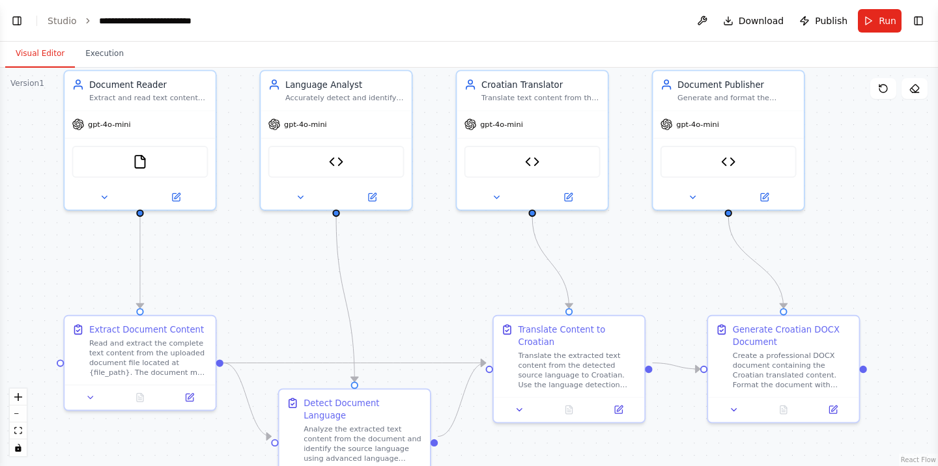
drag, startPoint x: 390, startPoint y: 238, endPoint x: 458, endPoint y: 241, distance: 68.4
click at [458, 241] on div ".deletable-edge-delete-btn { width: 20px; height: 20px; border: 0px solid #ffff…" at bounding box center [469, 267] width 938 height 399
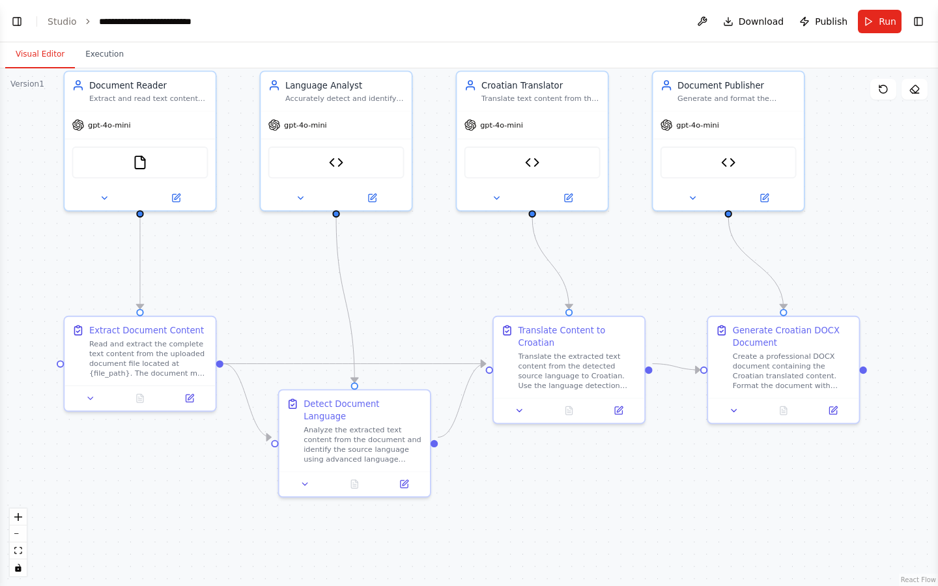
scroll to position [3278, 0]
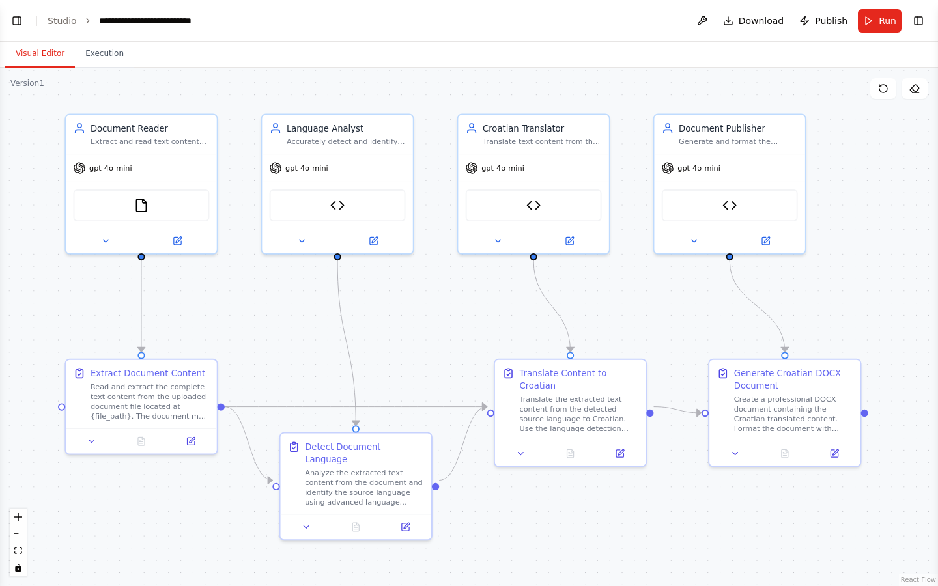
drag, startPoint x: 442, startPoint y: 273, endPoint x: 443, endPoint y: 317, distance: 43.7
click at [443, 317] on div ".deletable-edge-delete-btn { width: 20px; height: 20px; border: 0px solid #ffff…" at bounding box center [469, 327] width 938 height 518
click at [18, 21] on button "Toggle Left Sidebar" at bounding box center [17, 21] width 18 height 18
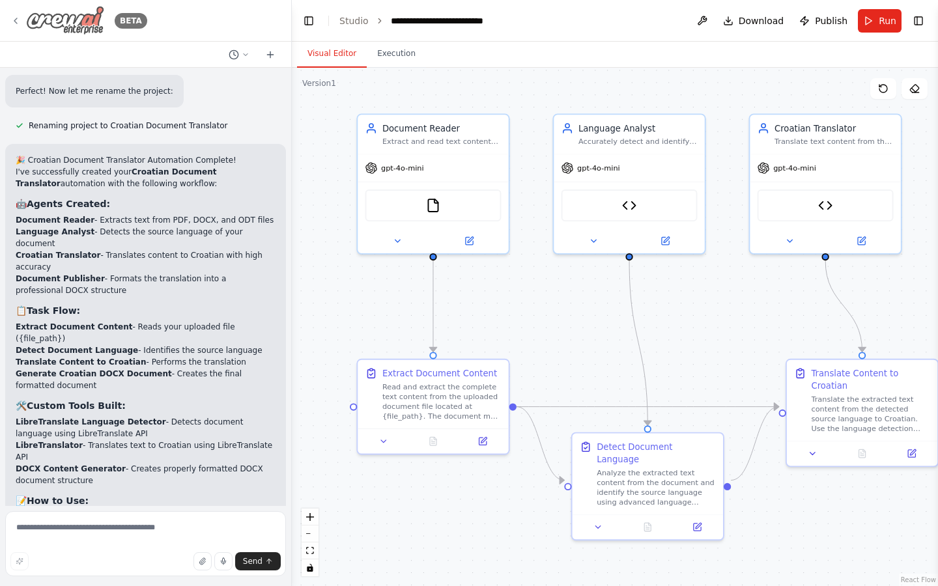
click at [17, 20] on icon at bounding box center [15, 21] width 10 height 10
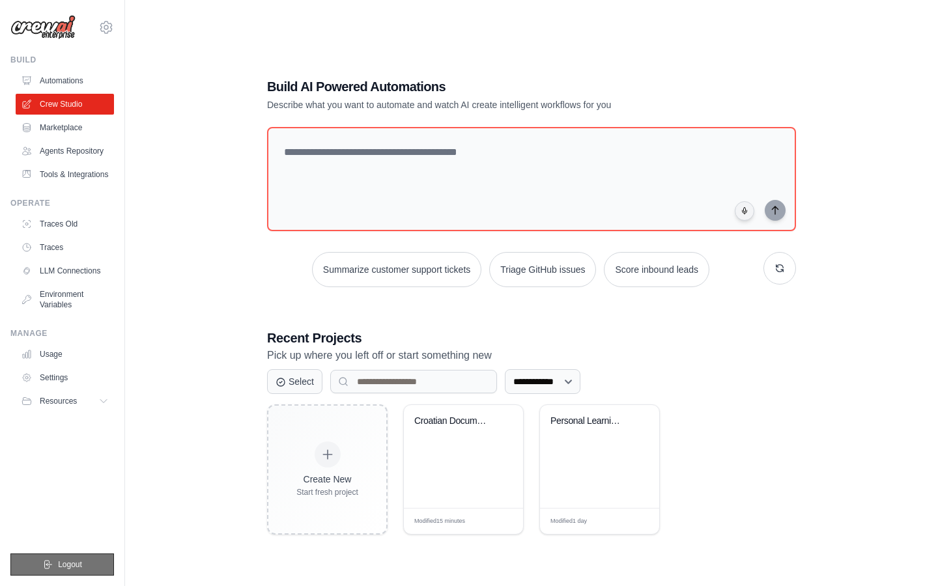
click at [65, 567] on span "Logout" at bounding box center [70, 564] width 24 height 10
